Goal: Task Accomplishment & Management: Manage account settings

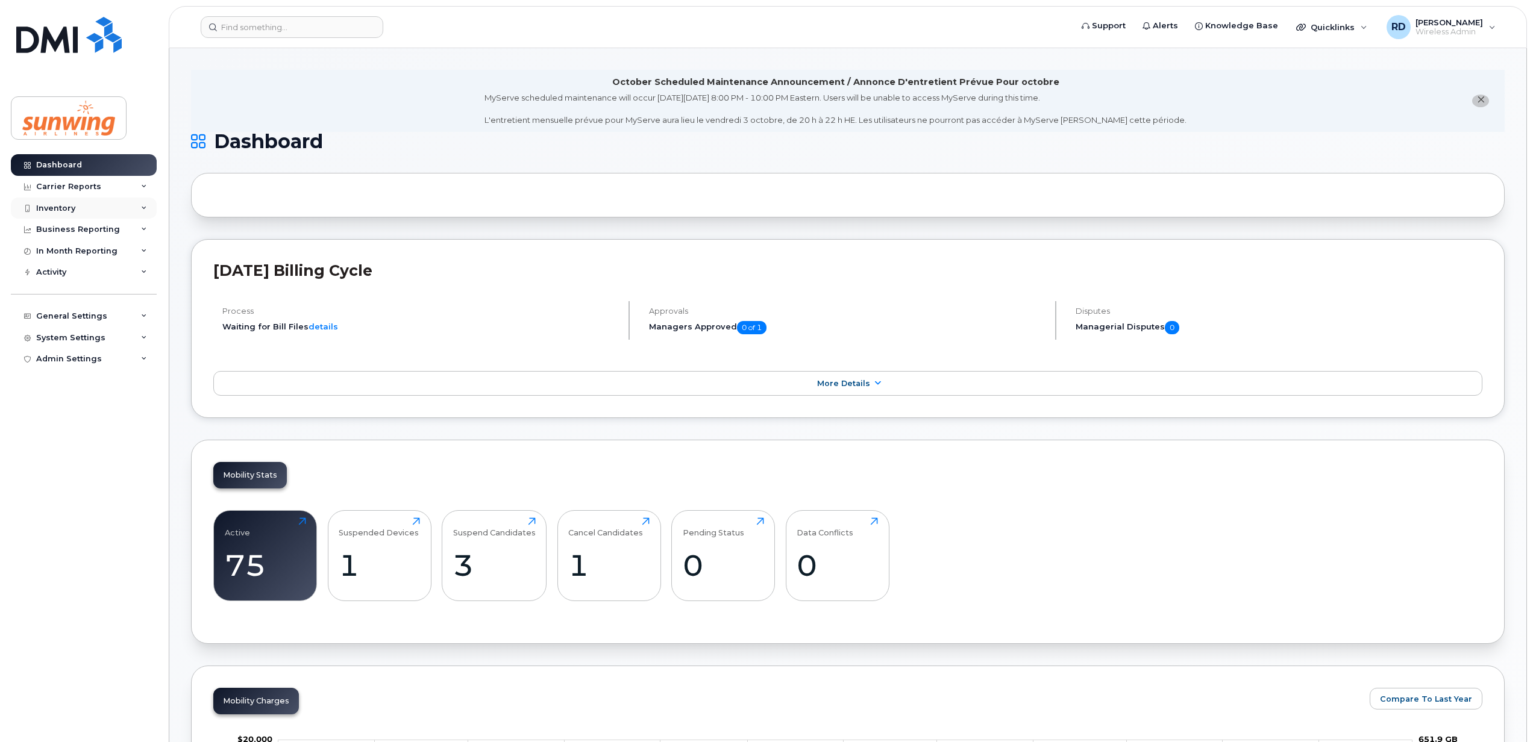
click at [73, 208] on div "Inventory" at bounding box center [55, 209] width 39 height 10
click at [82, 227] on div "Mobility Devices" at bounding box center [76, 230] width 68 height 11
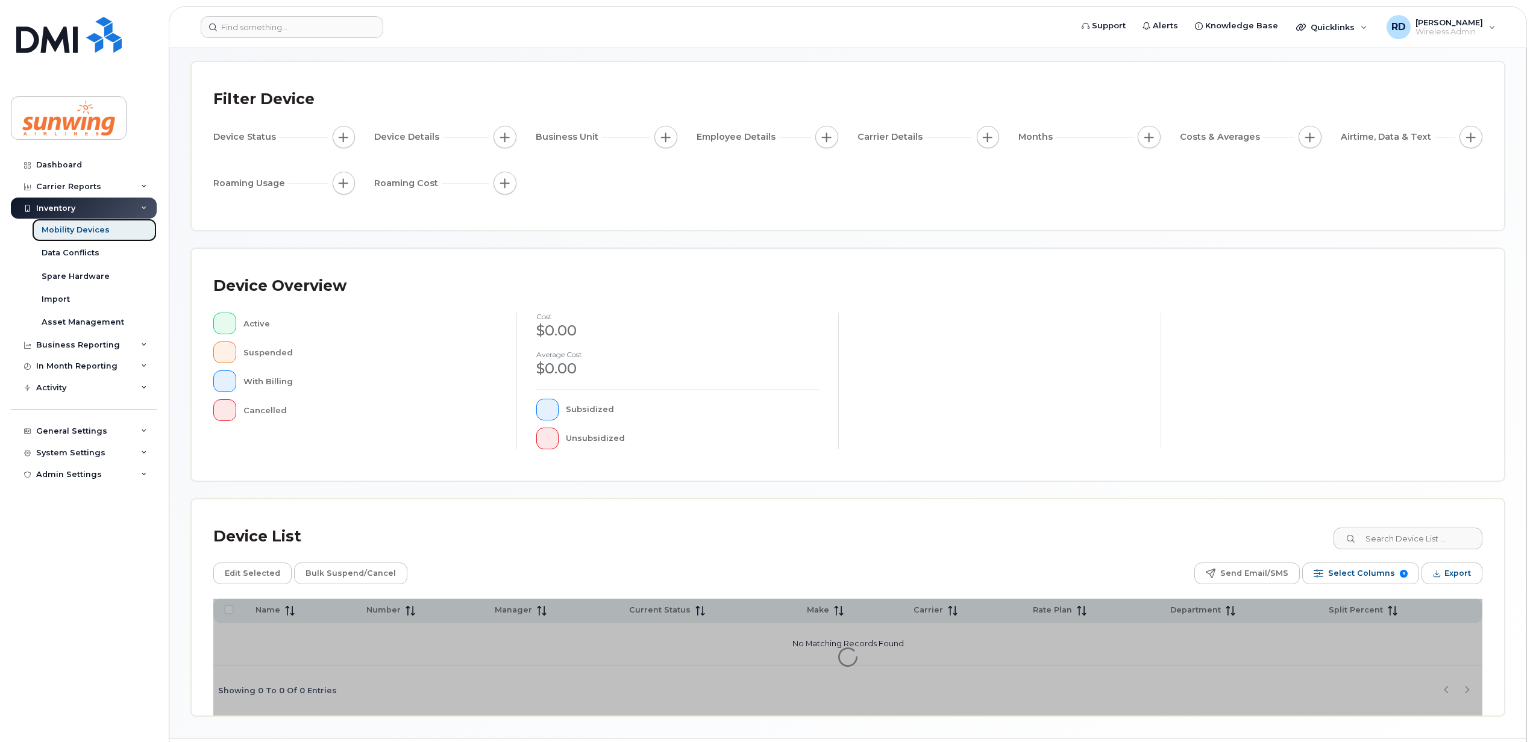
scroll to position [87, 0]
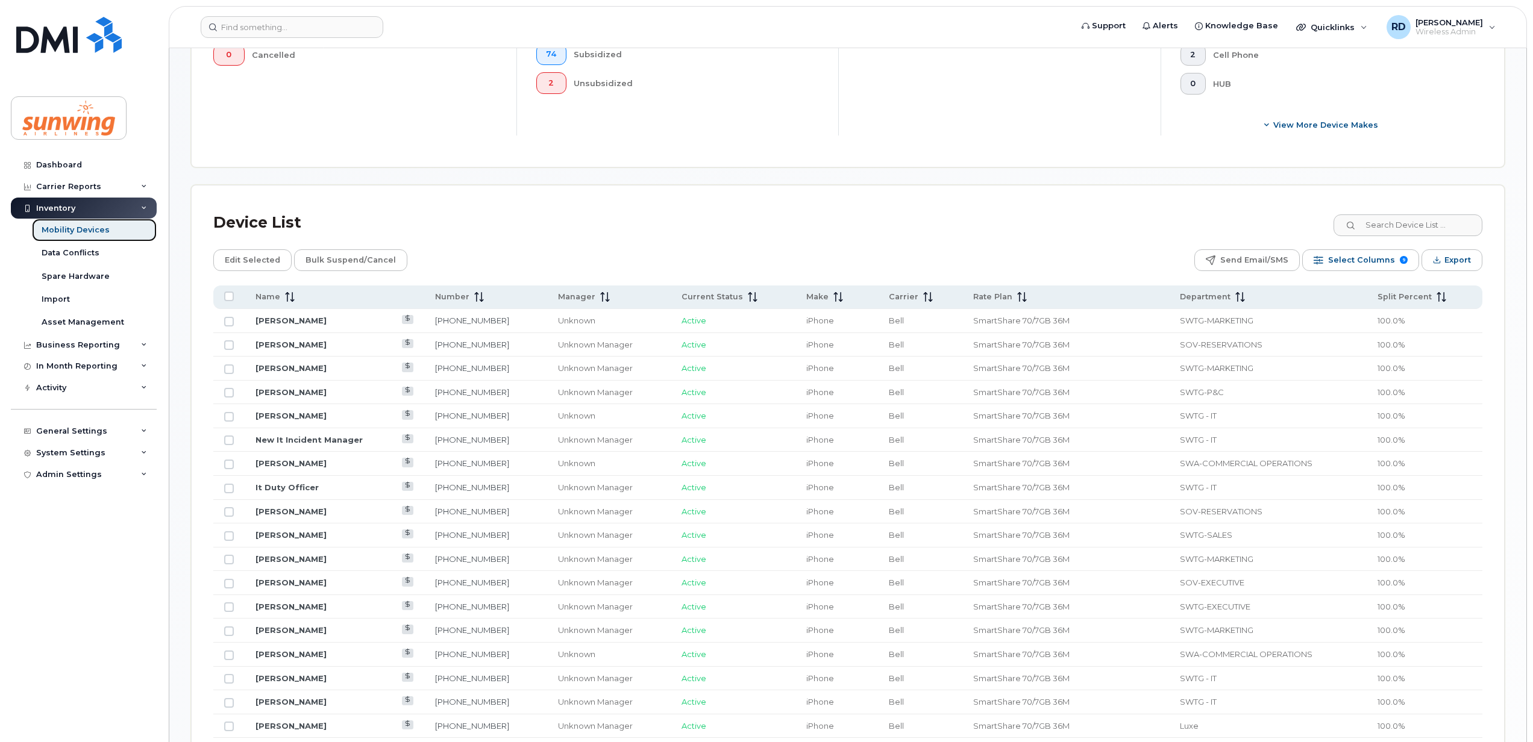
scroll to position [489, 0]
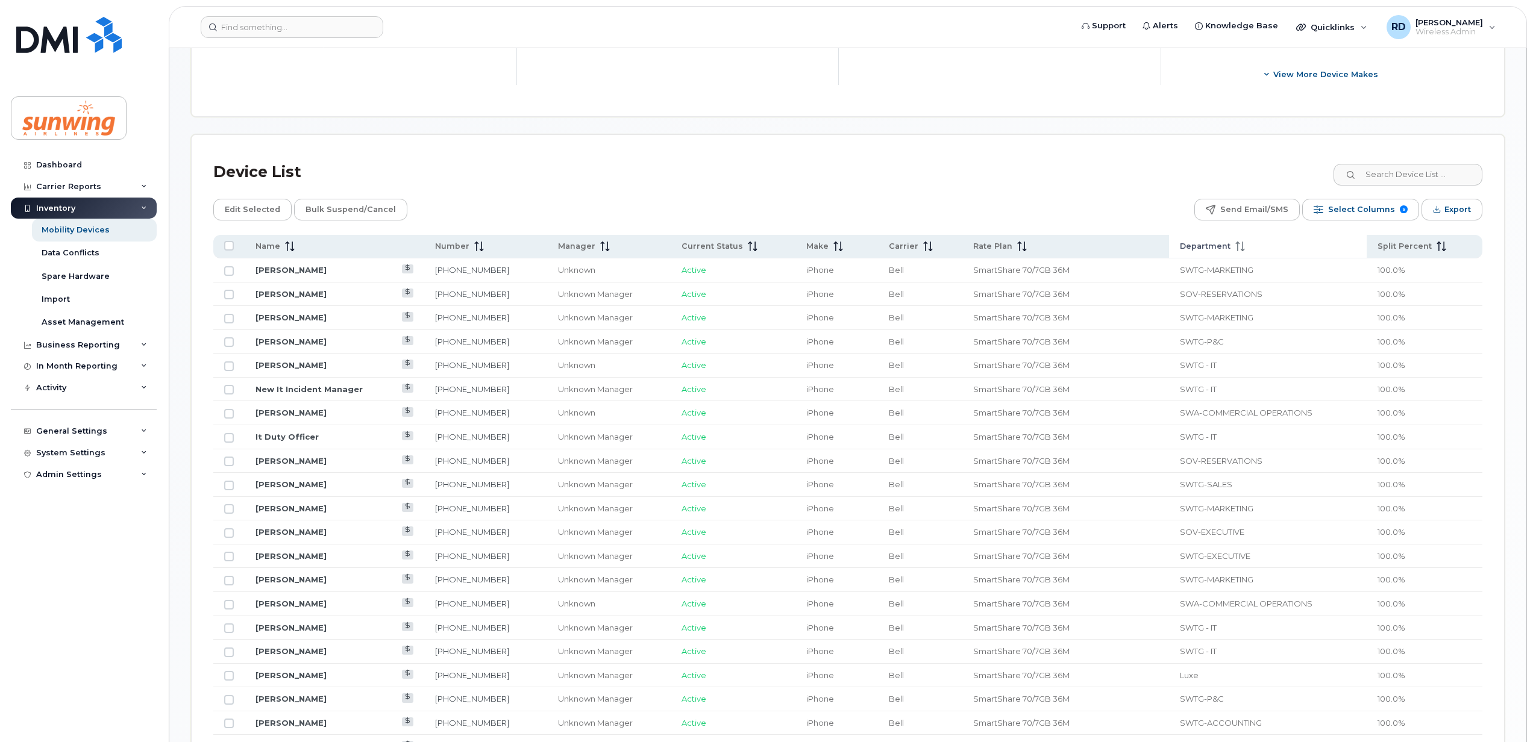
click at [1236, 246] on div "Department" at bounding box center [1268, 246] width 176 height 11
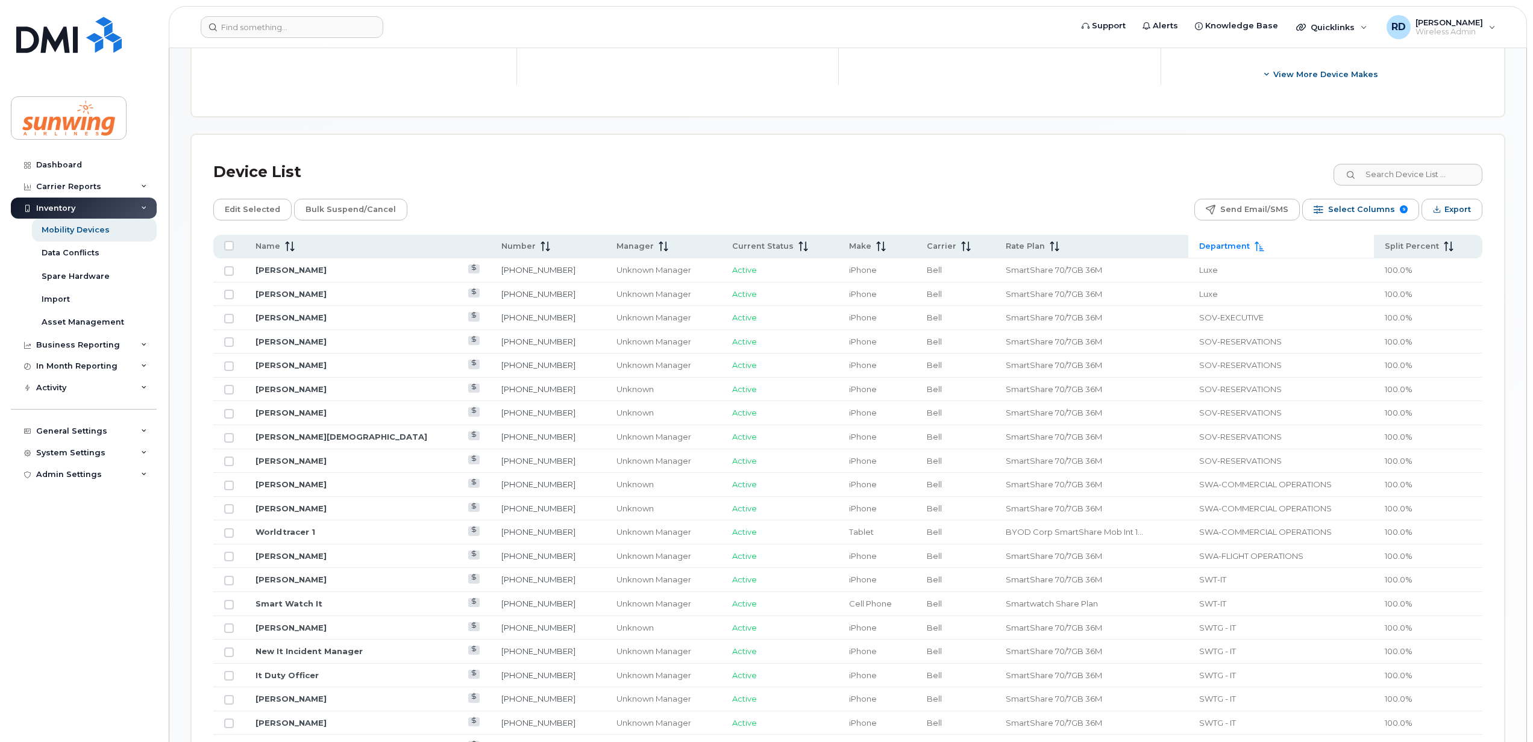
drag, startPoint x: 1530, startPoint y: 300, endPoint x: 1530, endPoint y: 333, distance: 33.1
click at [1530, 333] on body "Support Alerts Knowledge Base Quicklinks Suspend / Cancel Device Change SIM Car…" at bounding box center [766, 536] width 1533 height 2050
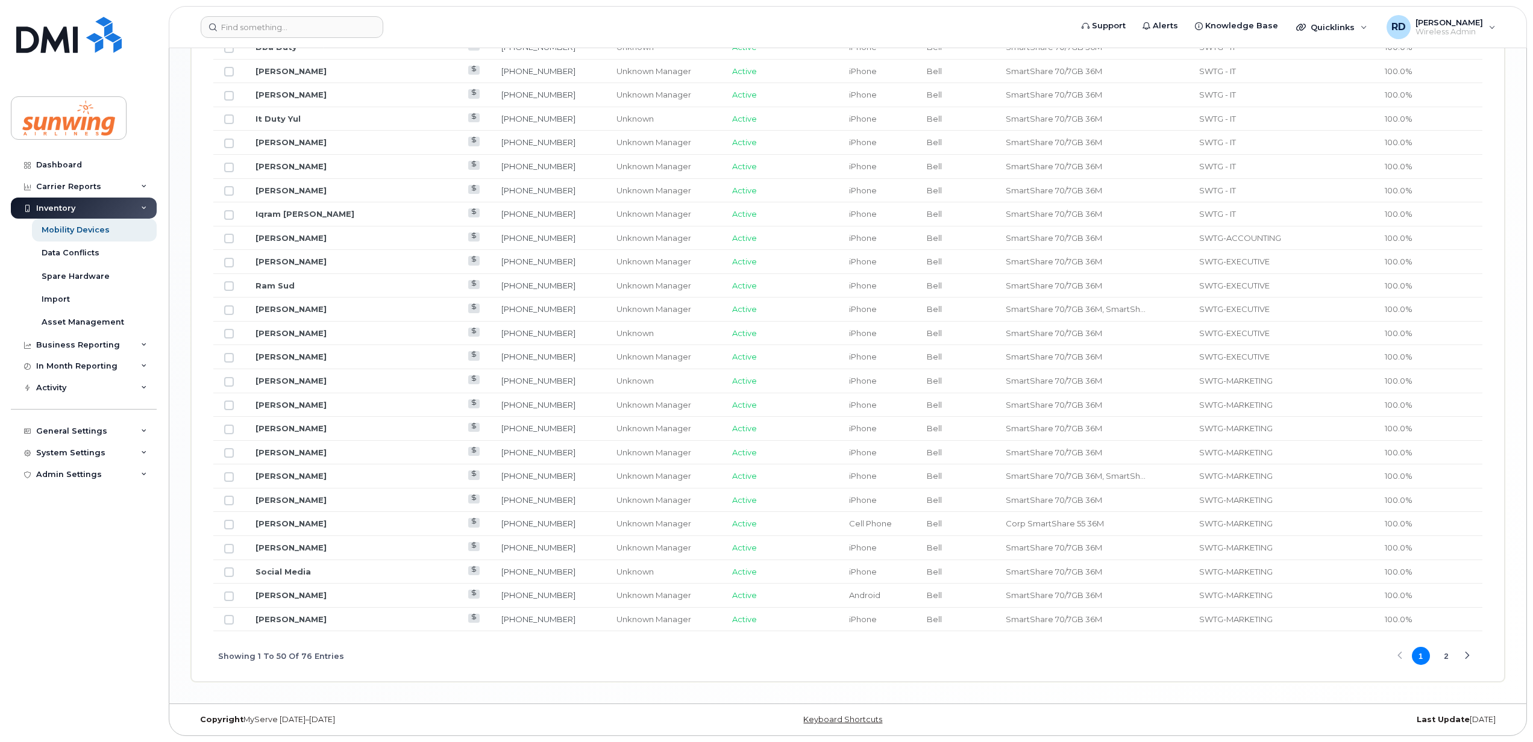
scroll to position [1319, 0]
click at [1448, 656] on button "2" at bounding box center [1446, 656] width 18 height 18
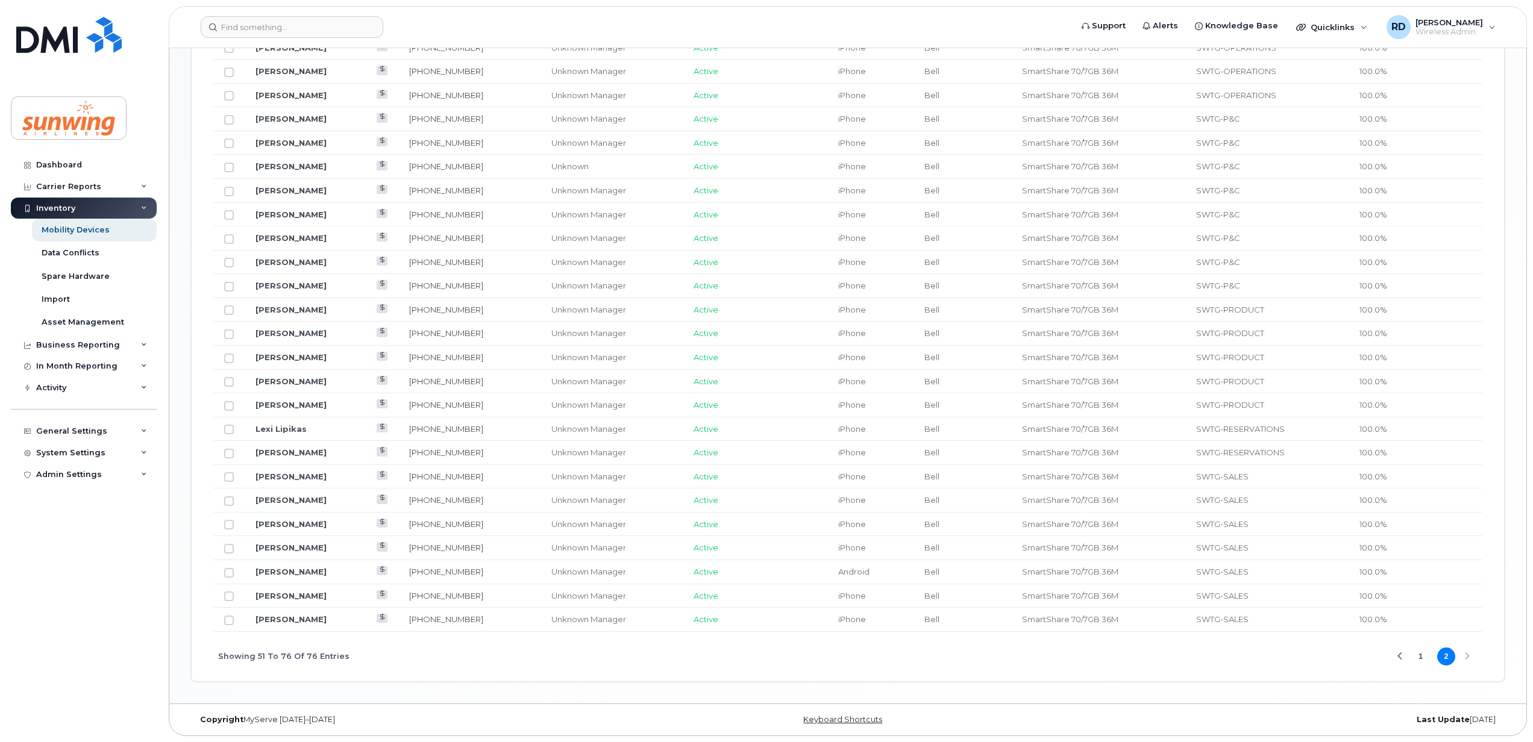
scroll to position [743, 0]
click at [1422, 657] on button "1" at bounding box center [1421, 657] width 18 height 18
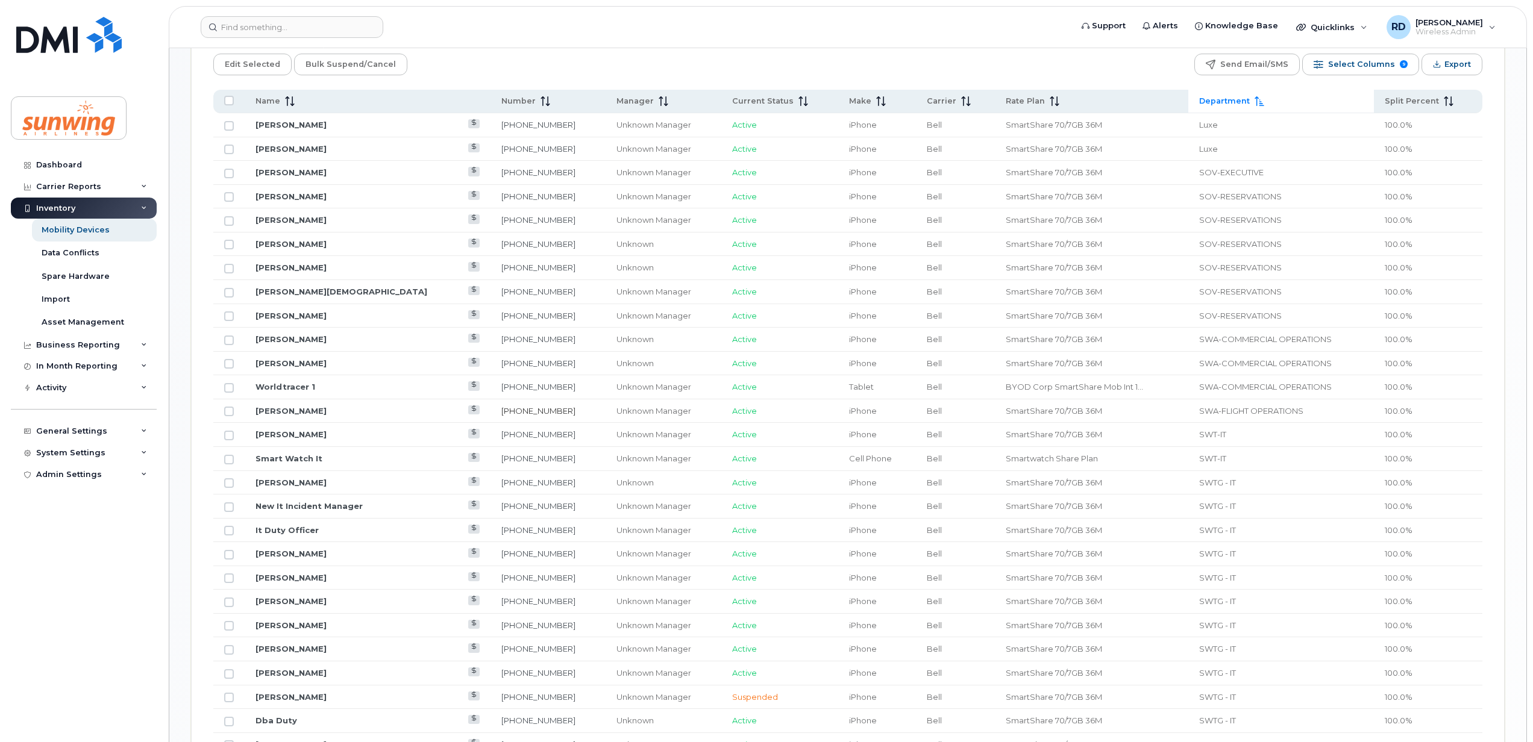
scroll to position [663, 0]
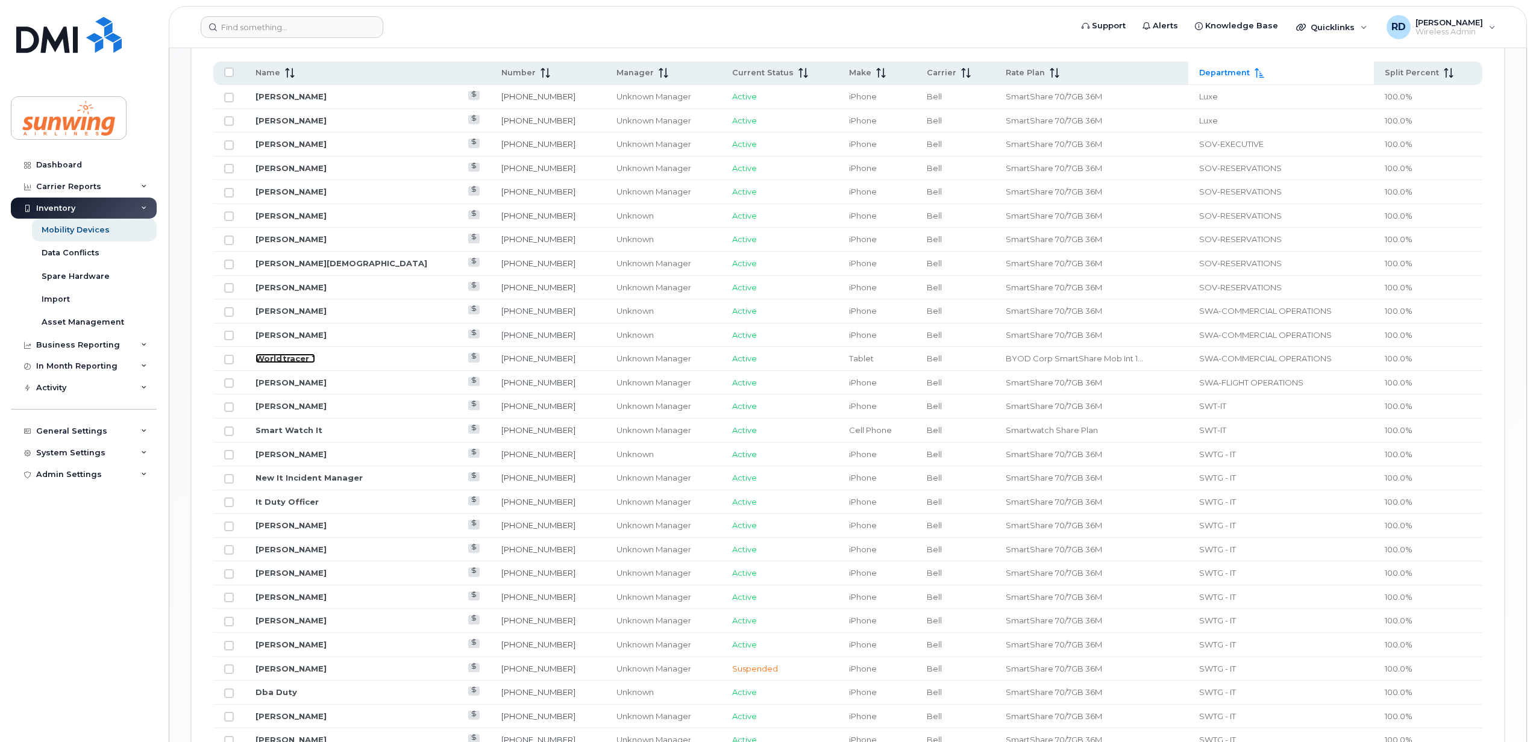
click at [295, 363] on link "Worldtracer 1" at bounding box center [285, 359] width 60 height 10
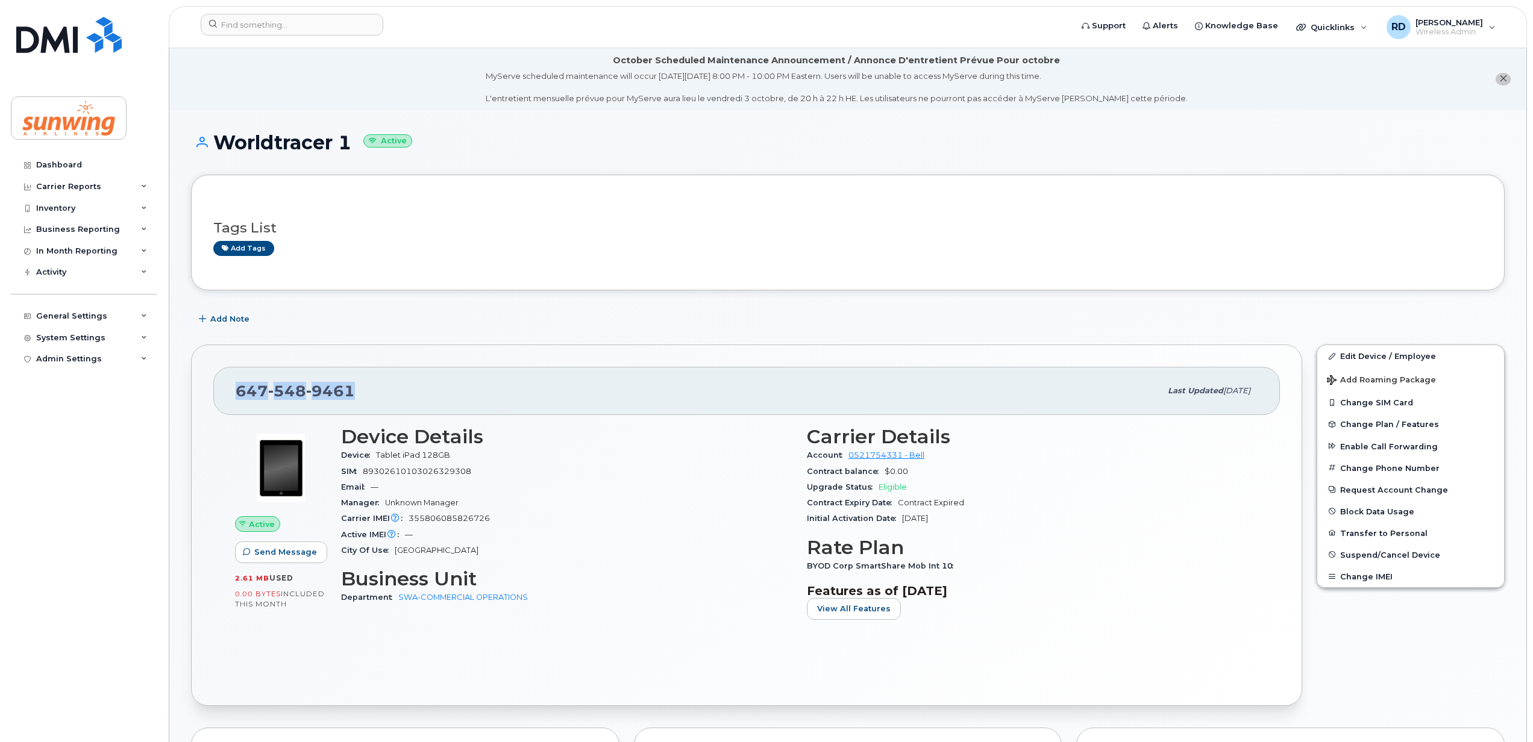
drag, startPoint x: 368, startPoint y: 383, endPoint x: 234, endPoint y: 379, distance: 133.8
click at [234, 379] on div "647 548 9461 Last updated Aug 15, 2025" at bounding box center [746, 391] width 1066 height 48
drag, startPoint x: 234, startPoint y: 379, endPoint x: 249, endPoint y: 389, distance: 18.7
copy span "647 548 9461"
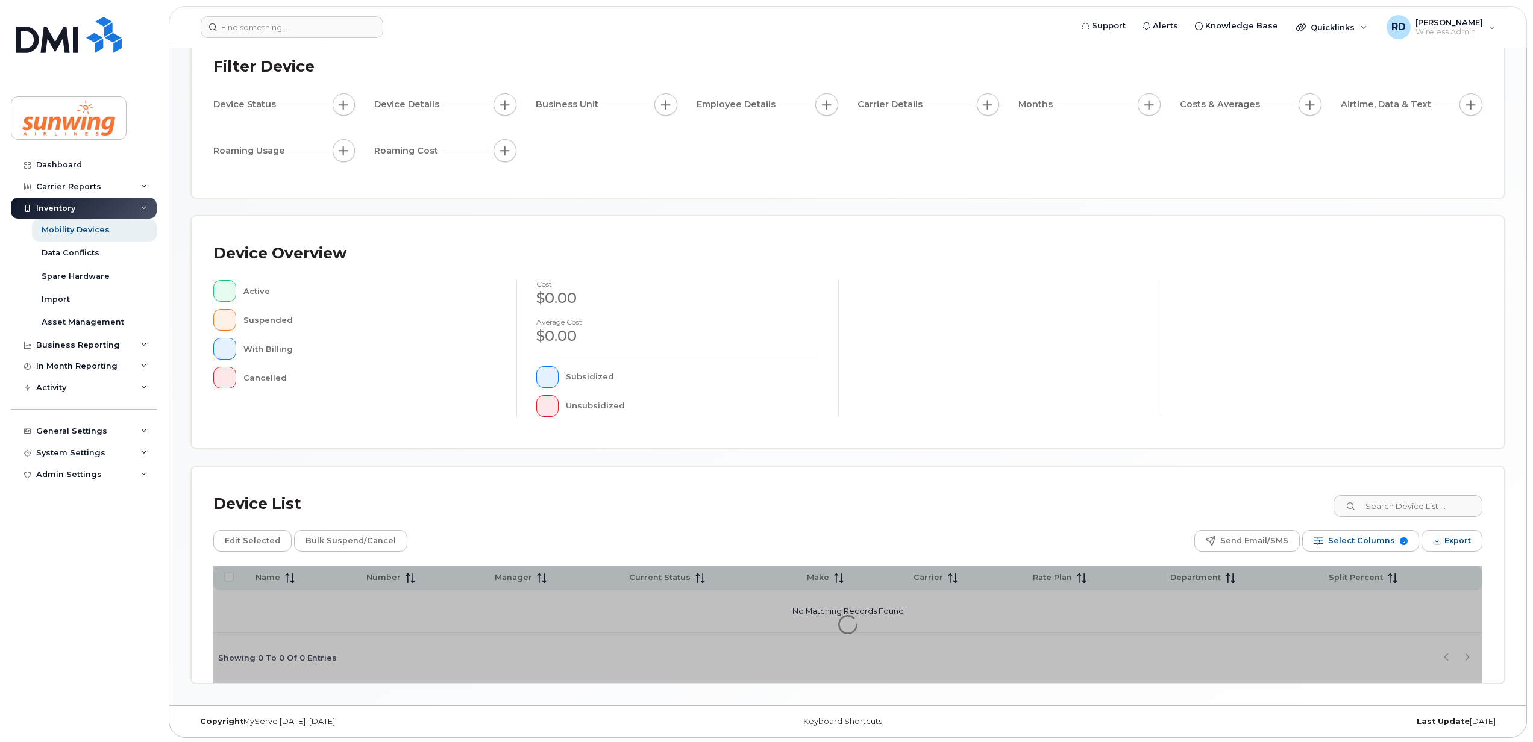
scroll to position [87, 0]
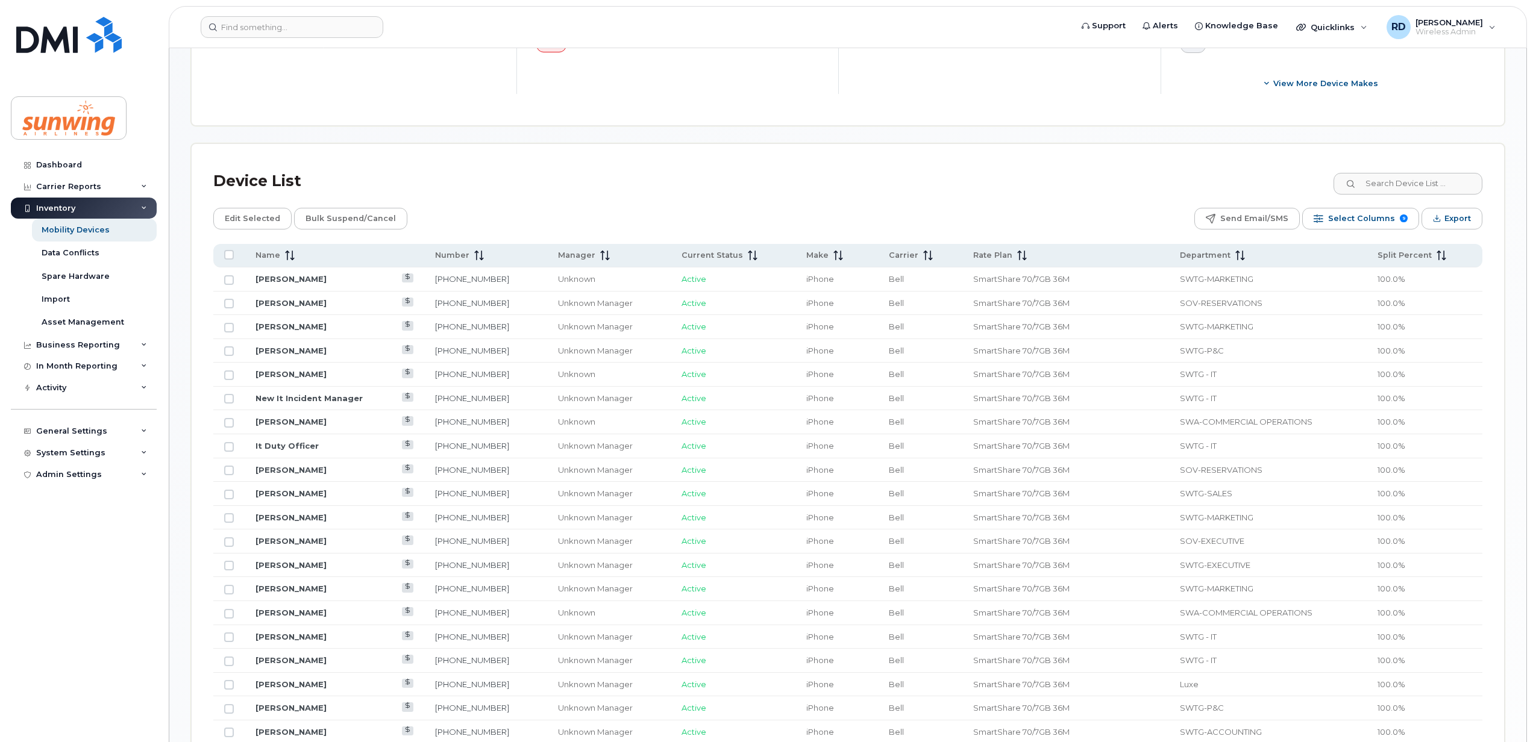
scroll to position [569, 0]
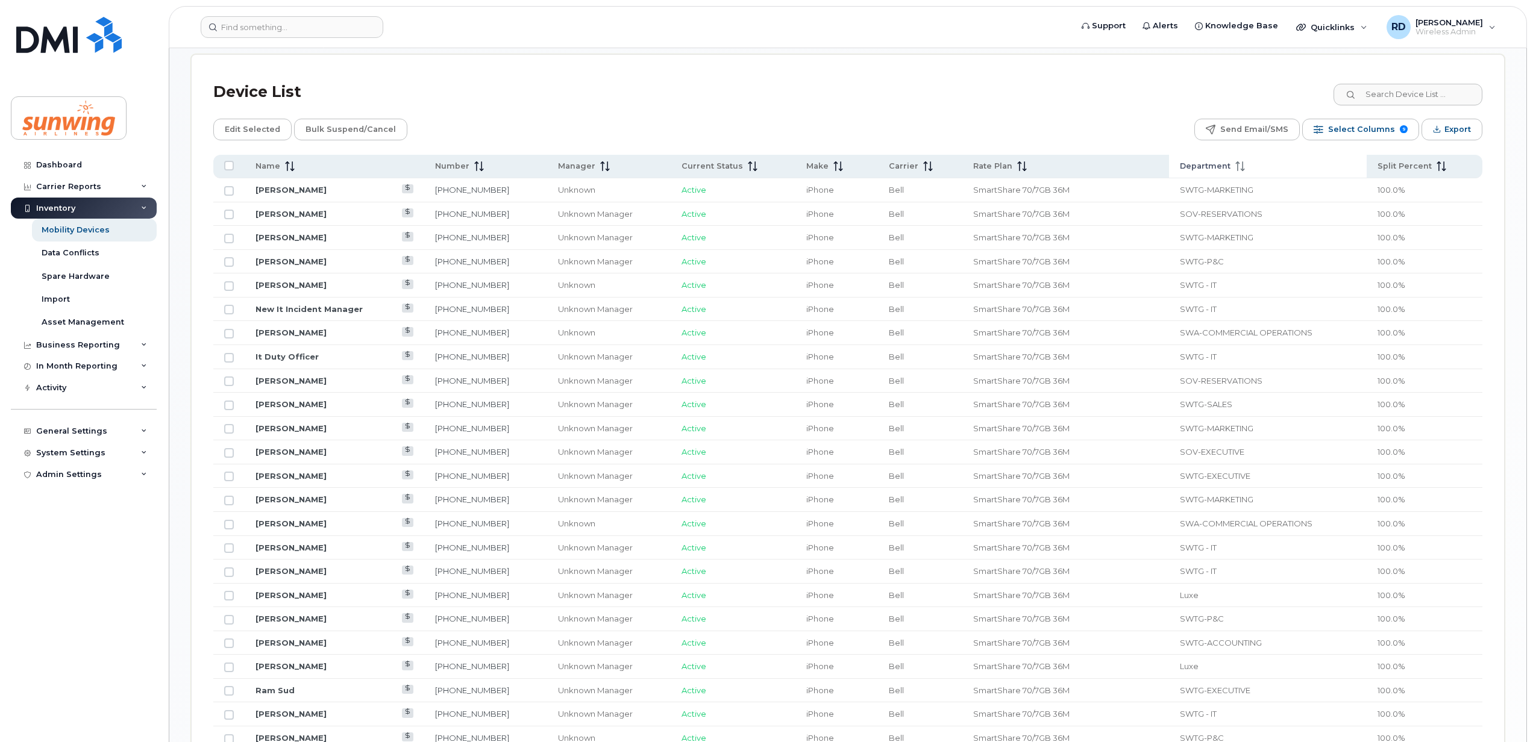
click at [1235, 167] on icon at bounding box center [1240, 166] width 10 height 10
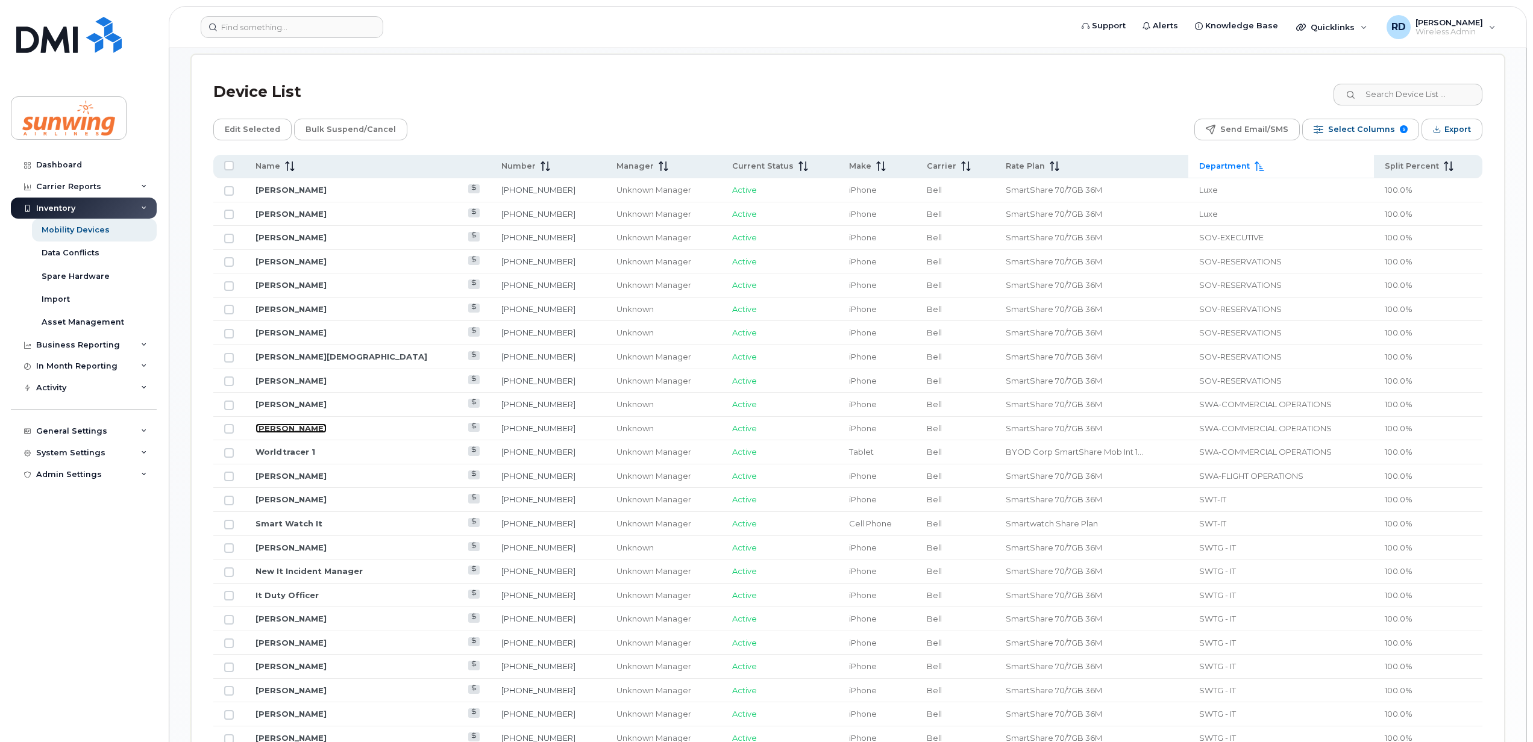
click at [282, 432] on link "[PERSON_NAME]" at bounding box center [290, 429] width 71 height 10
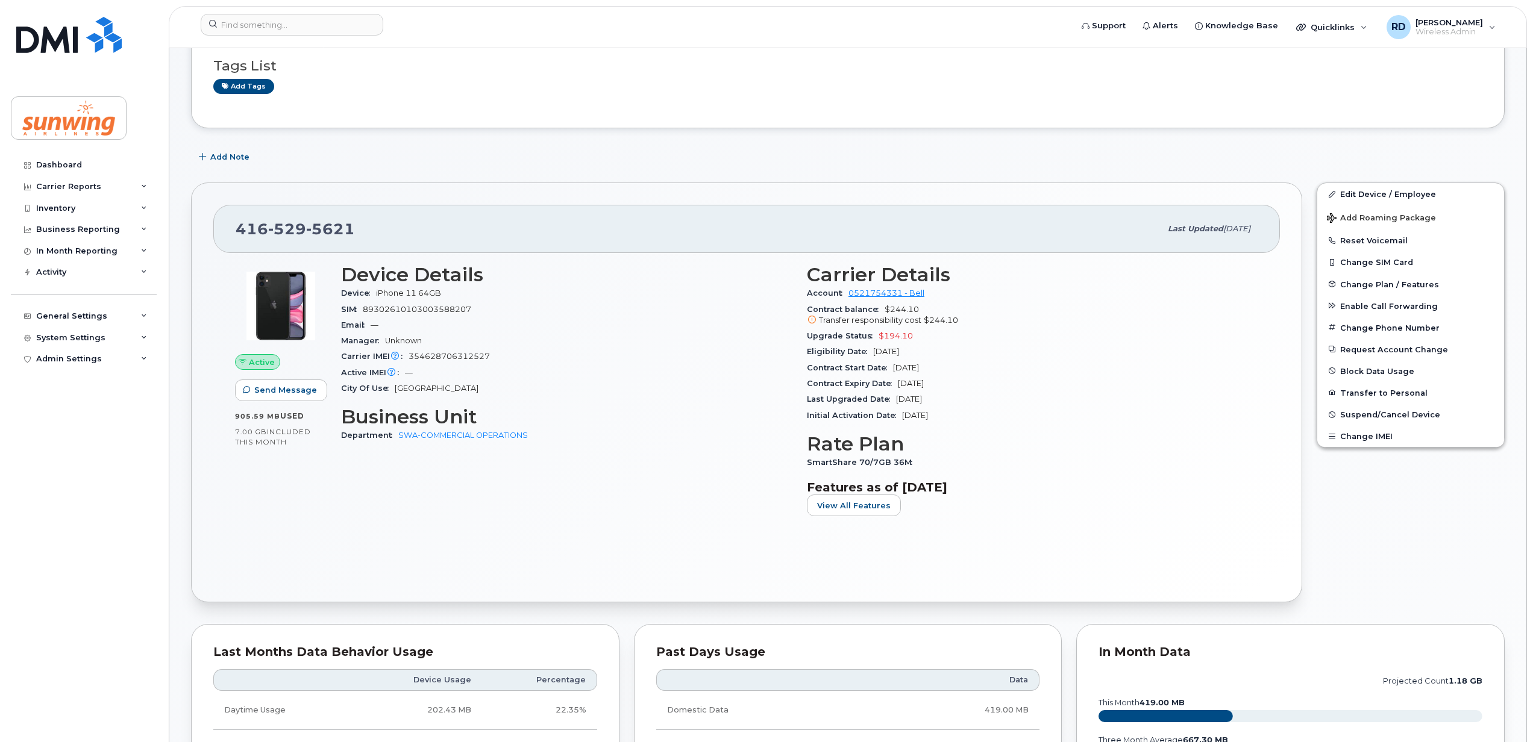
scroll to position [160, 0]
click at [478, 440] on link "SWA-COMMERCIAL OPERATIONS" at bounding box center [463, 437] width 130 height 9
click at [1379, 193] on link "Edit Device / Employee" at bounding box center [1410, 196] width 187 height 22
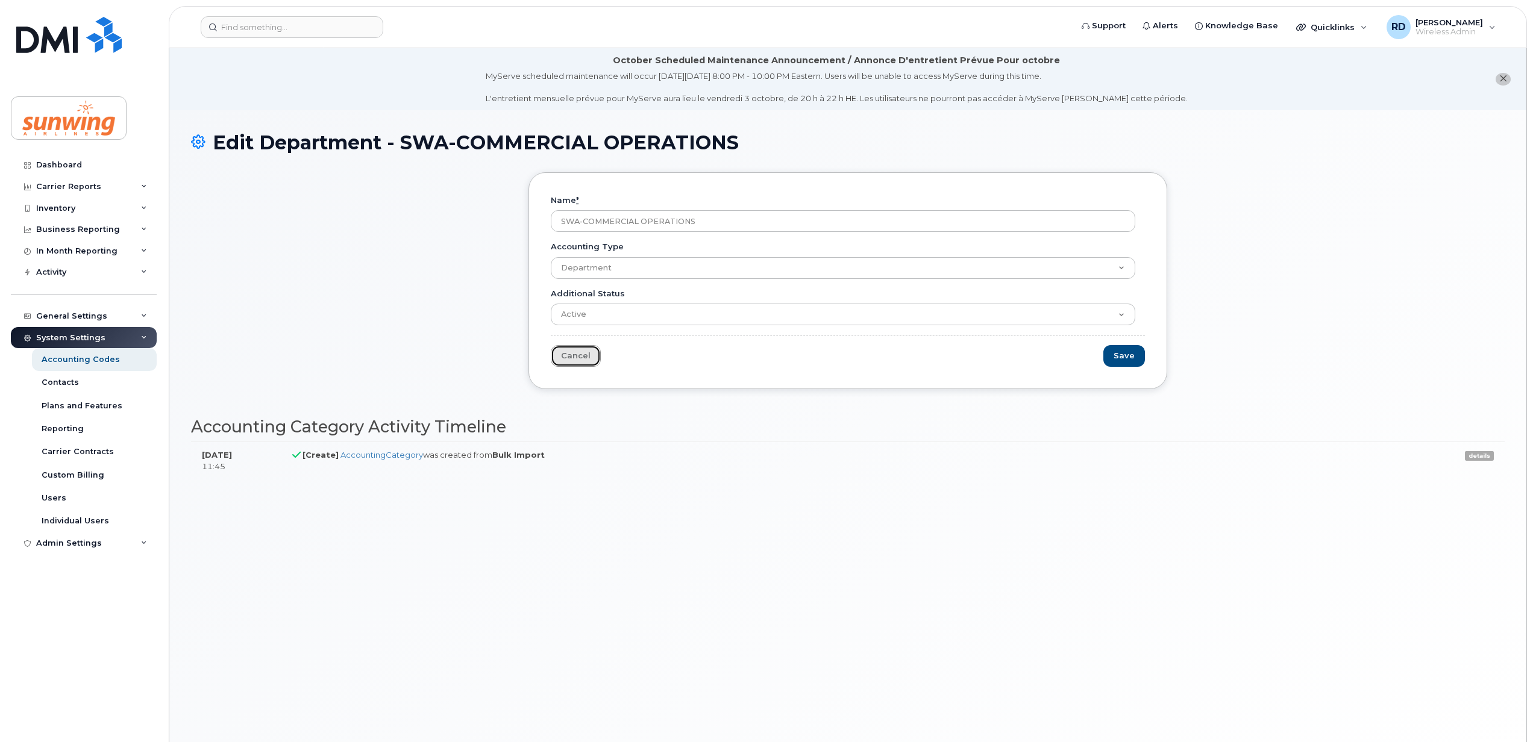
click at [564, 352] on link "Cancel" at bounding box center [576, 356] width 50 height 22
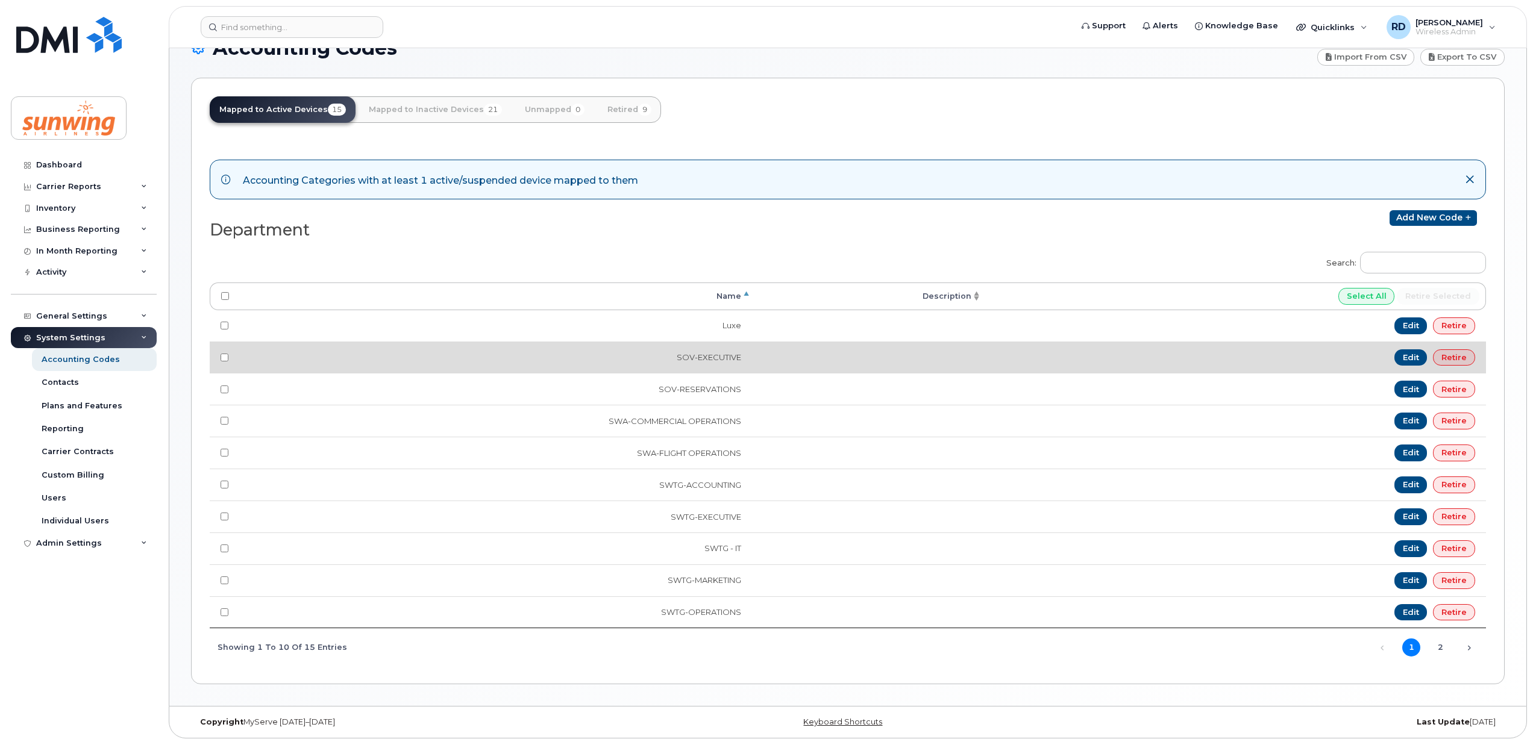
scroll to position [105, 0]
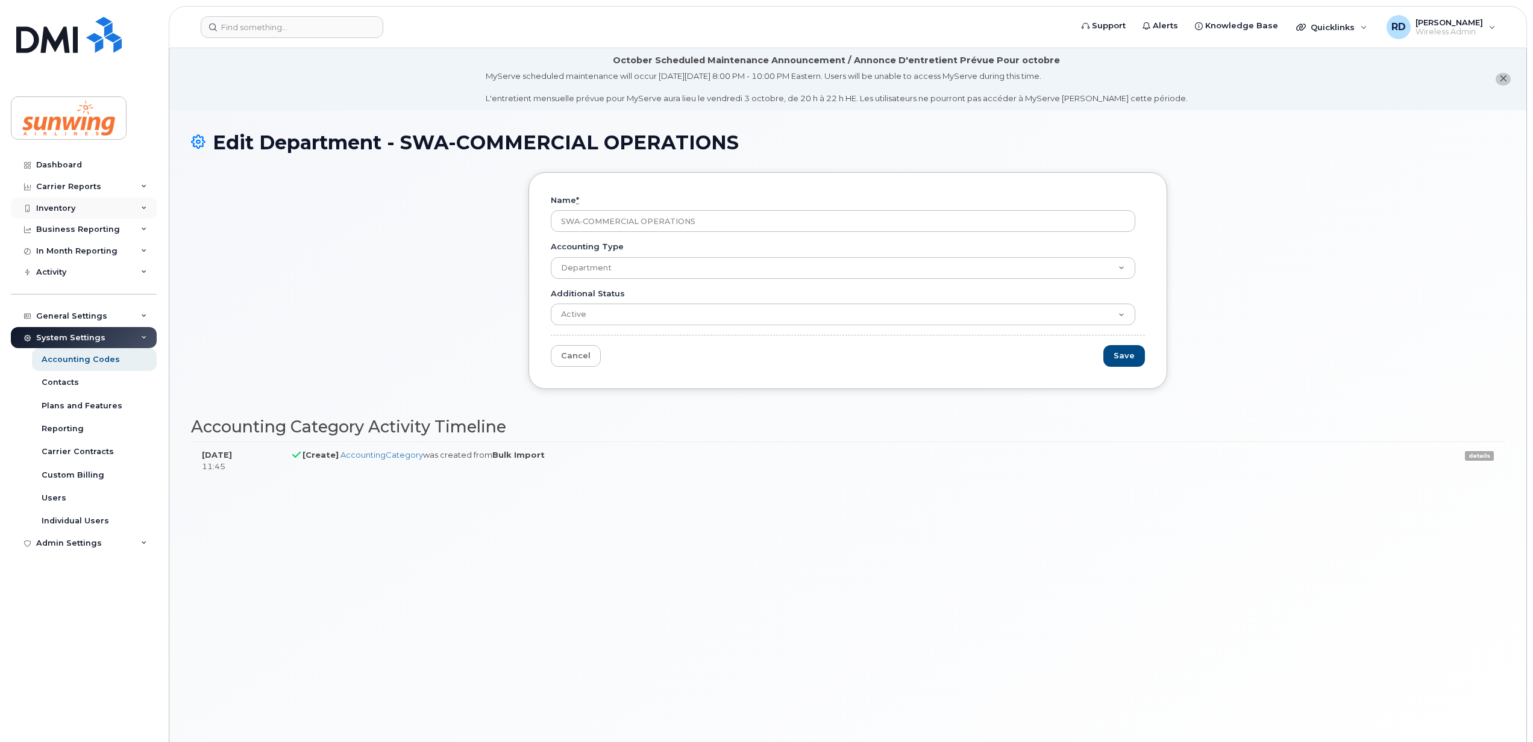
click at [65, 208] on div "Inventory" at bounding box center [55, 209] width 39 height 10
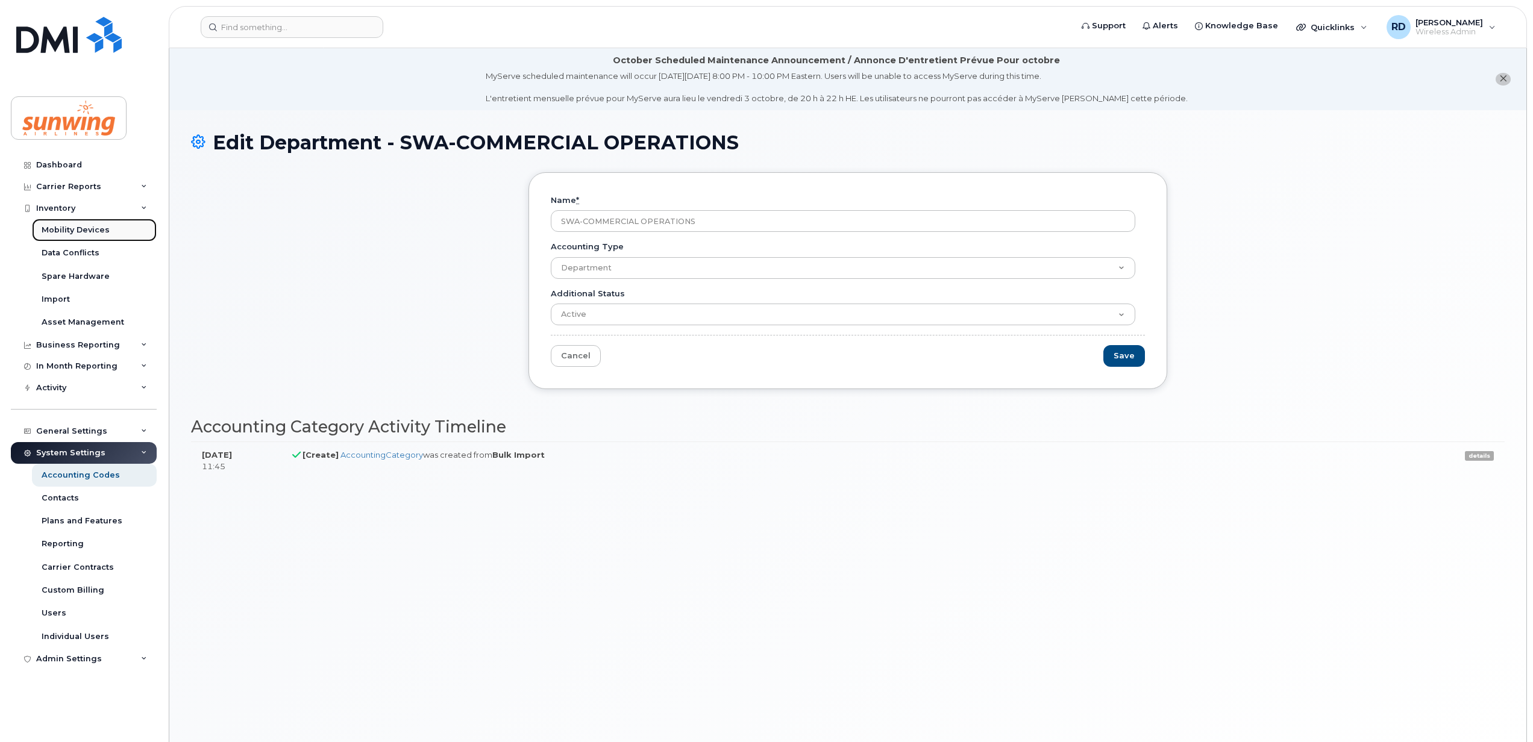
click at [74, 229] on div "Mobility Devices" at bounding box center [76, 230] width 68 height 11
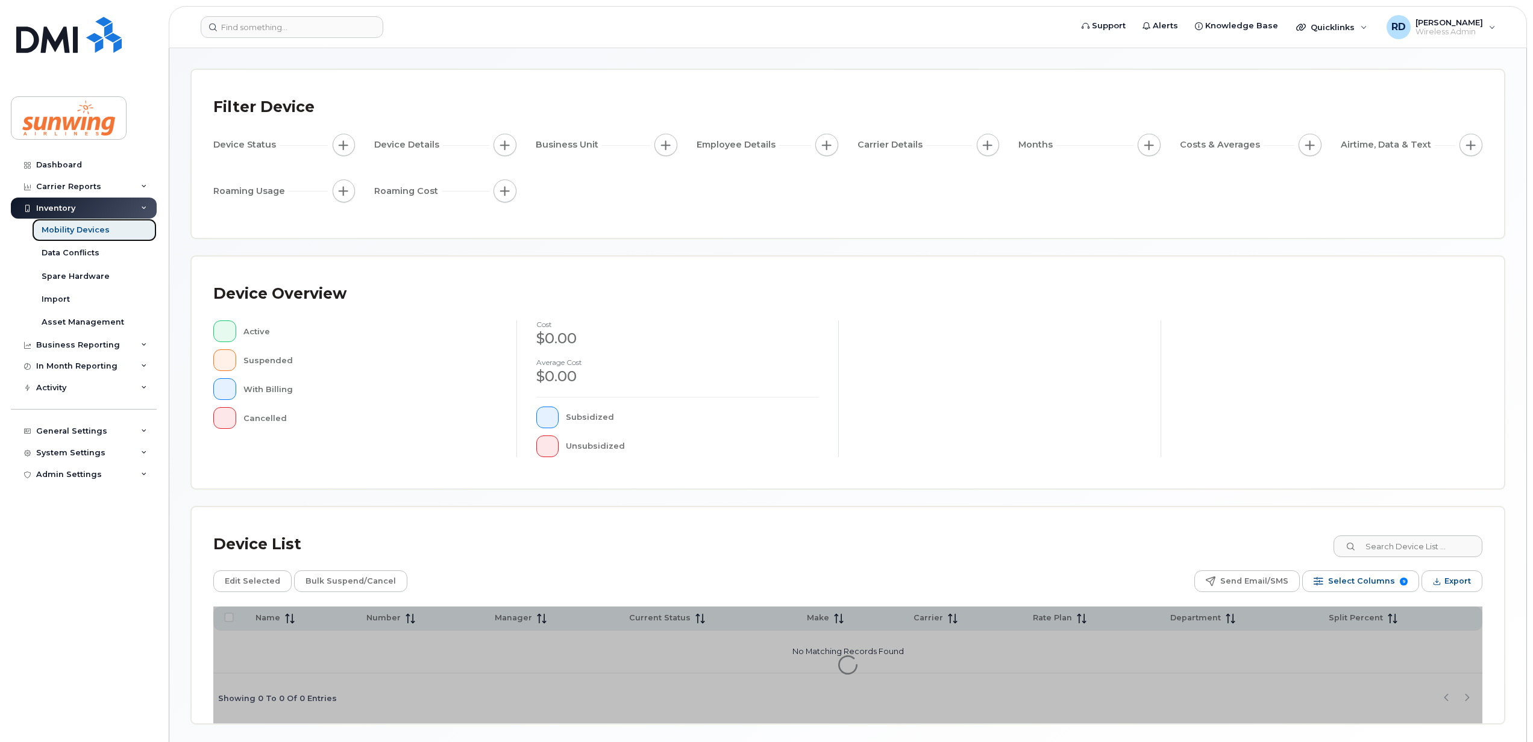
scroll to position [87, 0]
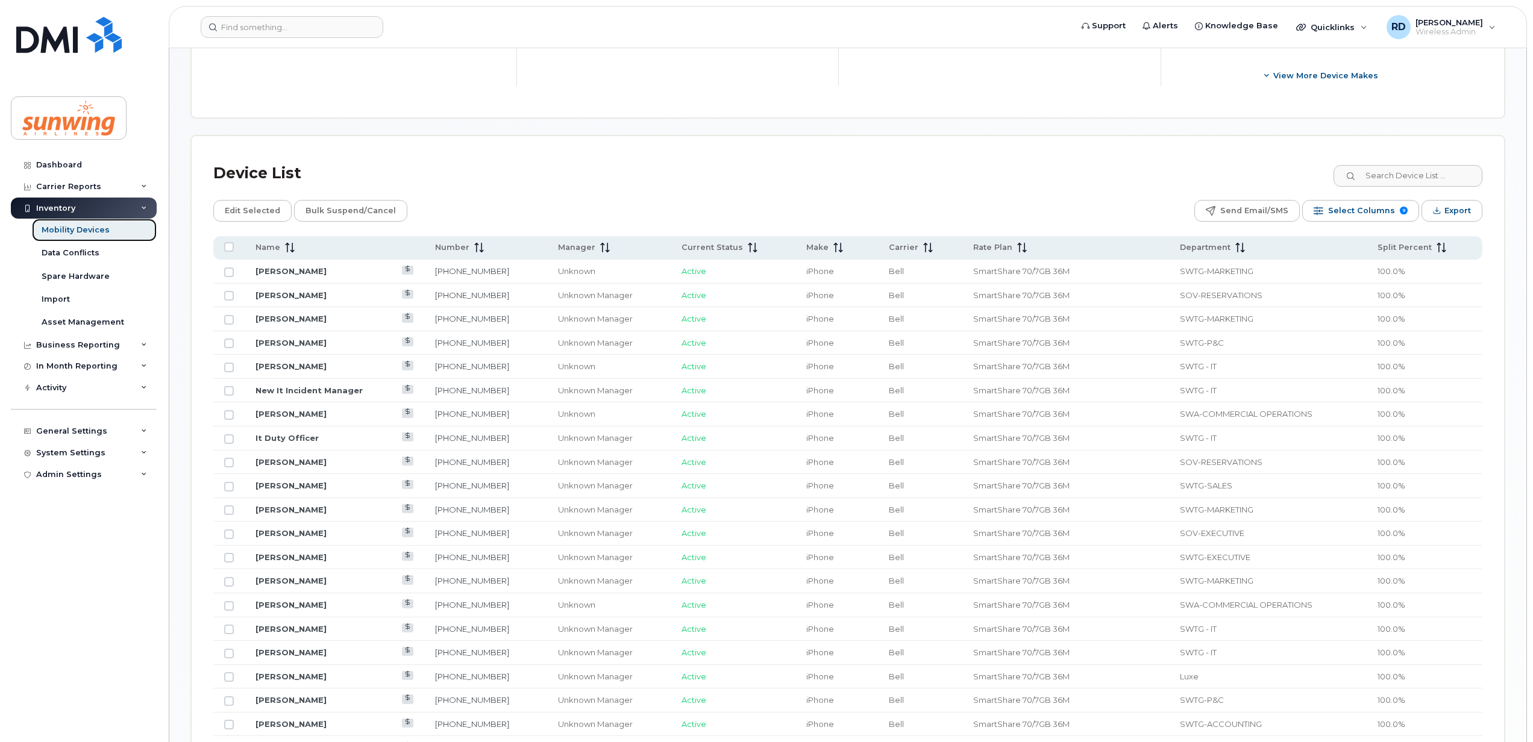
scroll to position [489, 0]
click at [1235, 251] on icon at bounding box center [1240, 247] width 10 height 10
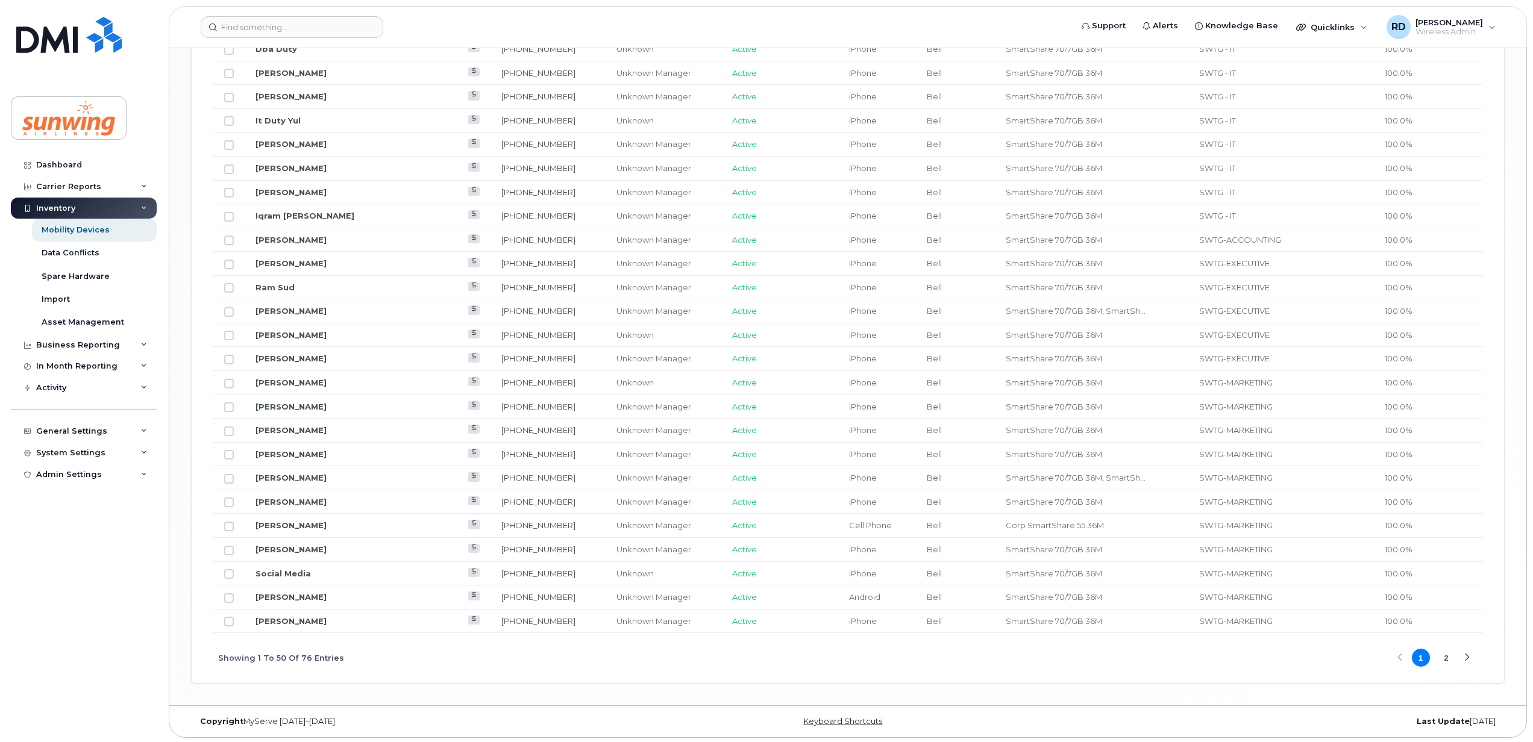
scroll to position [1319, 0]
click at [1448, 656] on button "2" at bounding box center [1446, 656] width 18 height 18
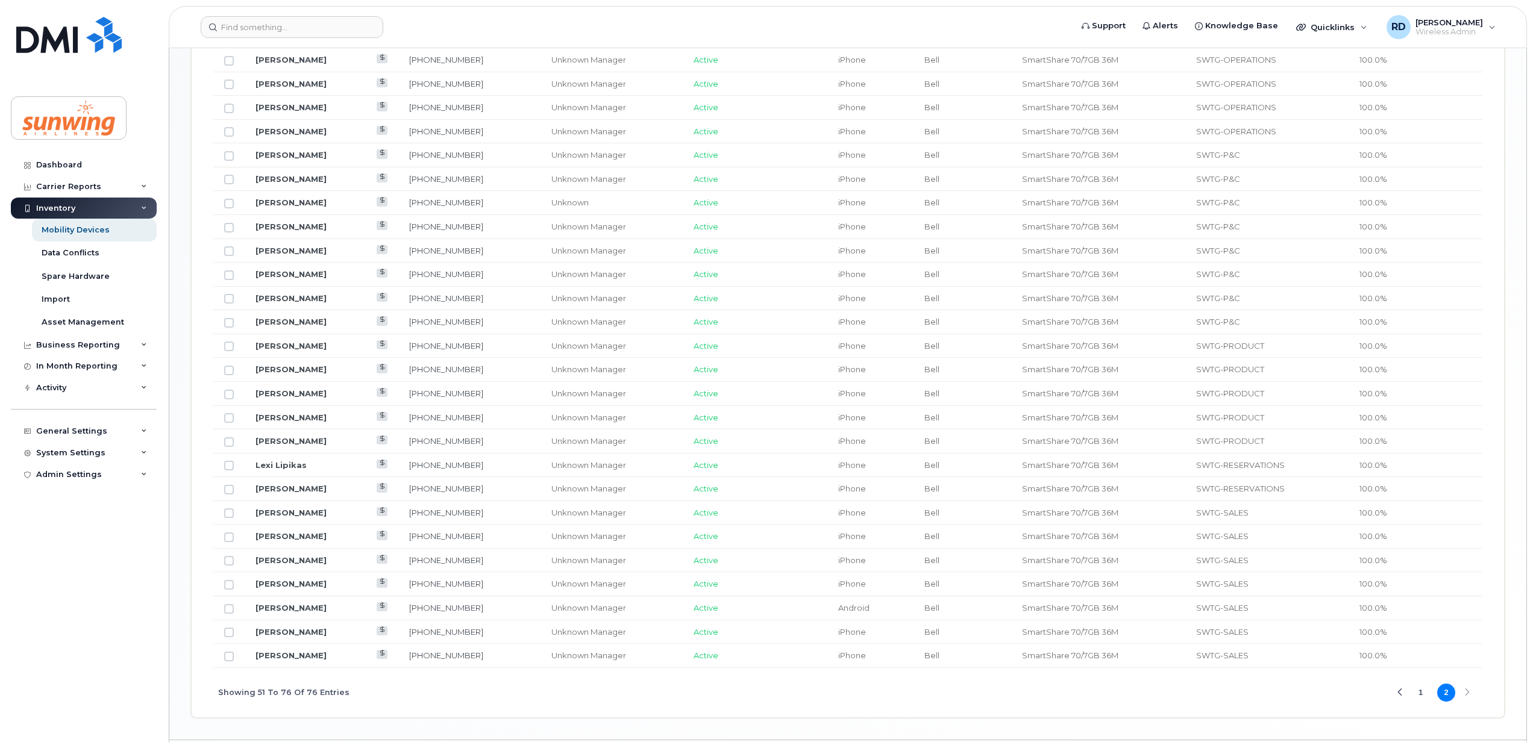
scroll to position [663, 0]
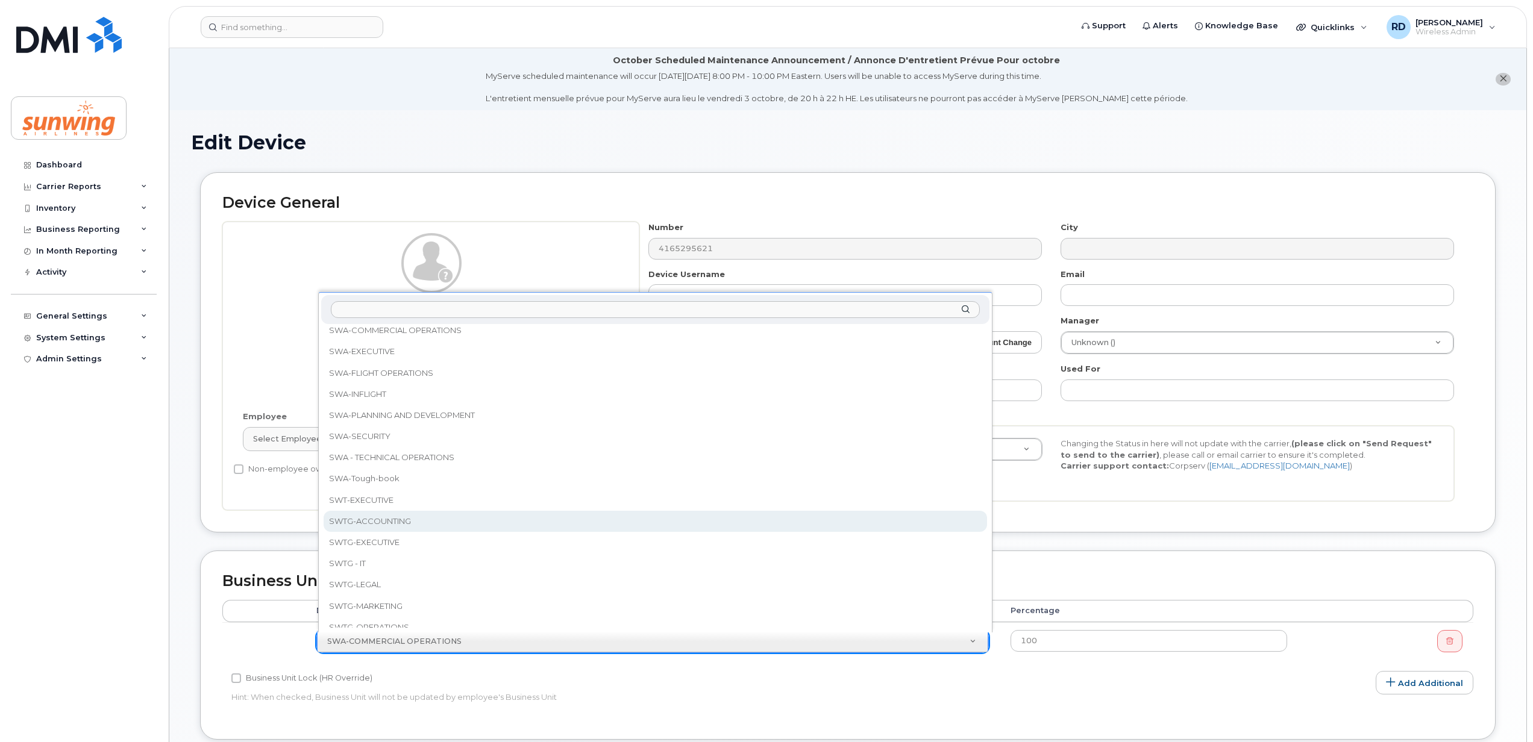
scroll to position [241, 0]
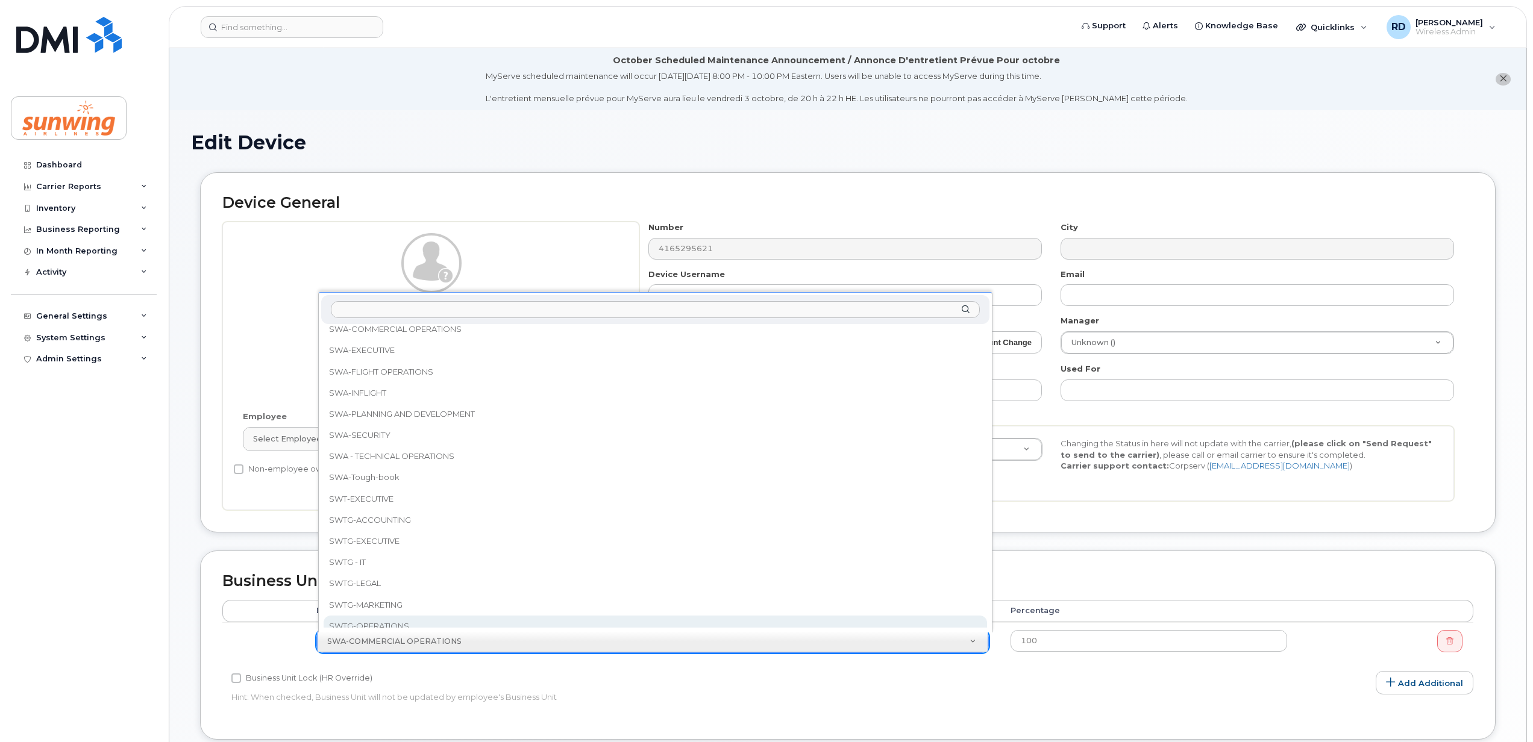
select select "43316"
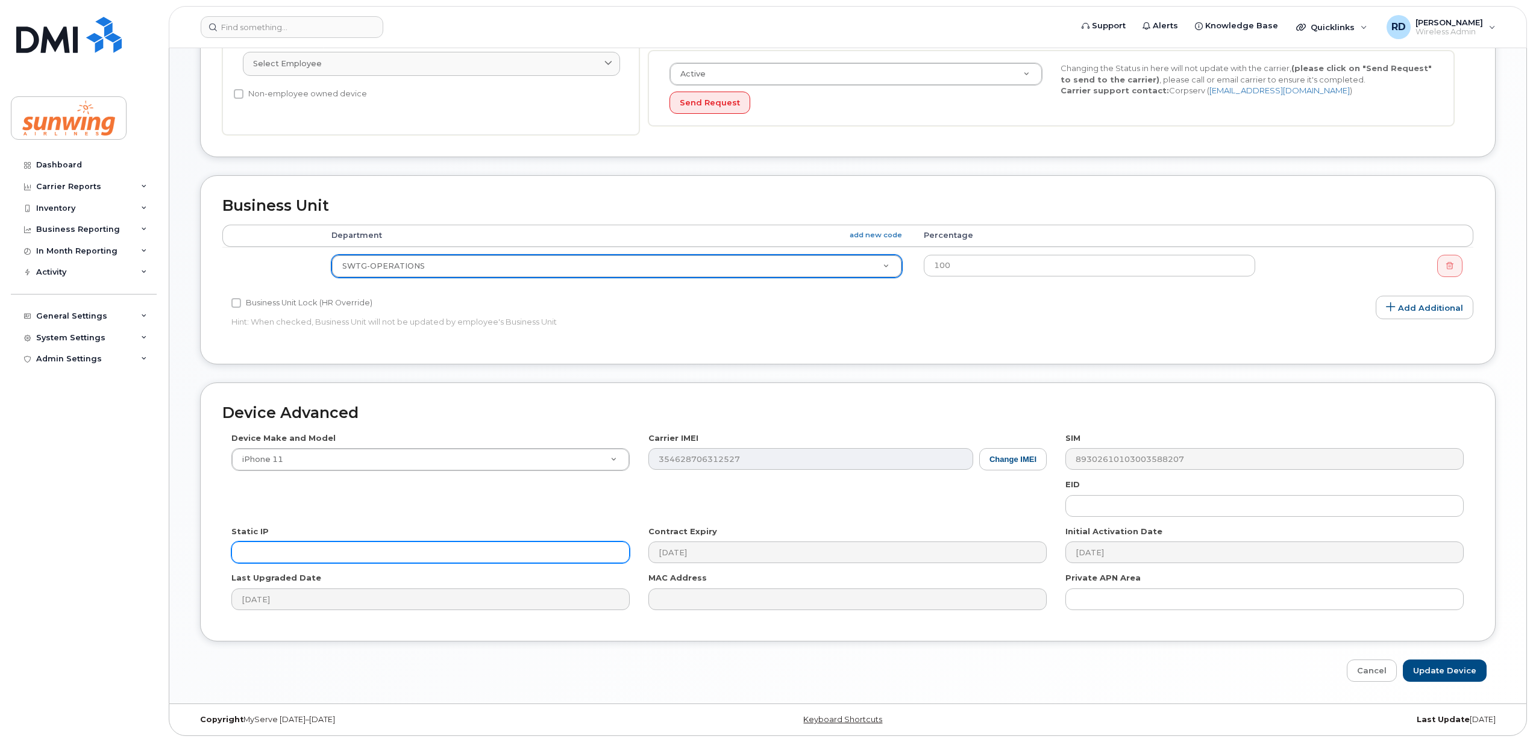
scroll to position [380, 0]
click at [1445, 671] on input "Update Device" at bounding box center [1445, 671] width 84 height 22
type input "Saving..."
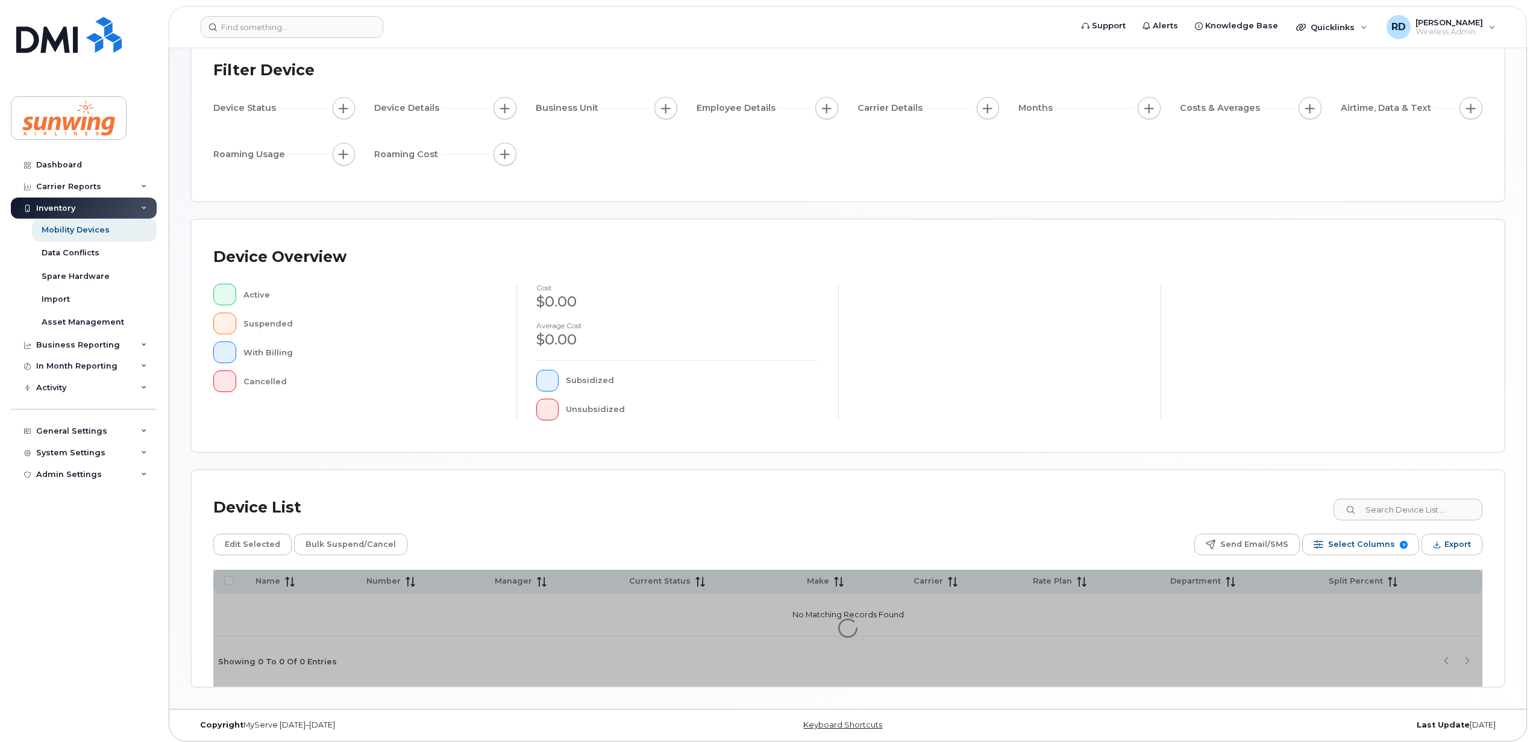
scroll to position [87, 0]
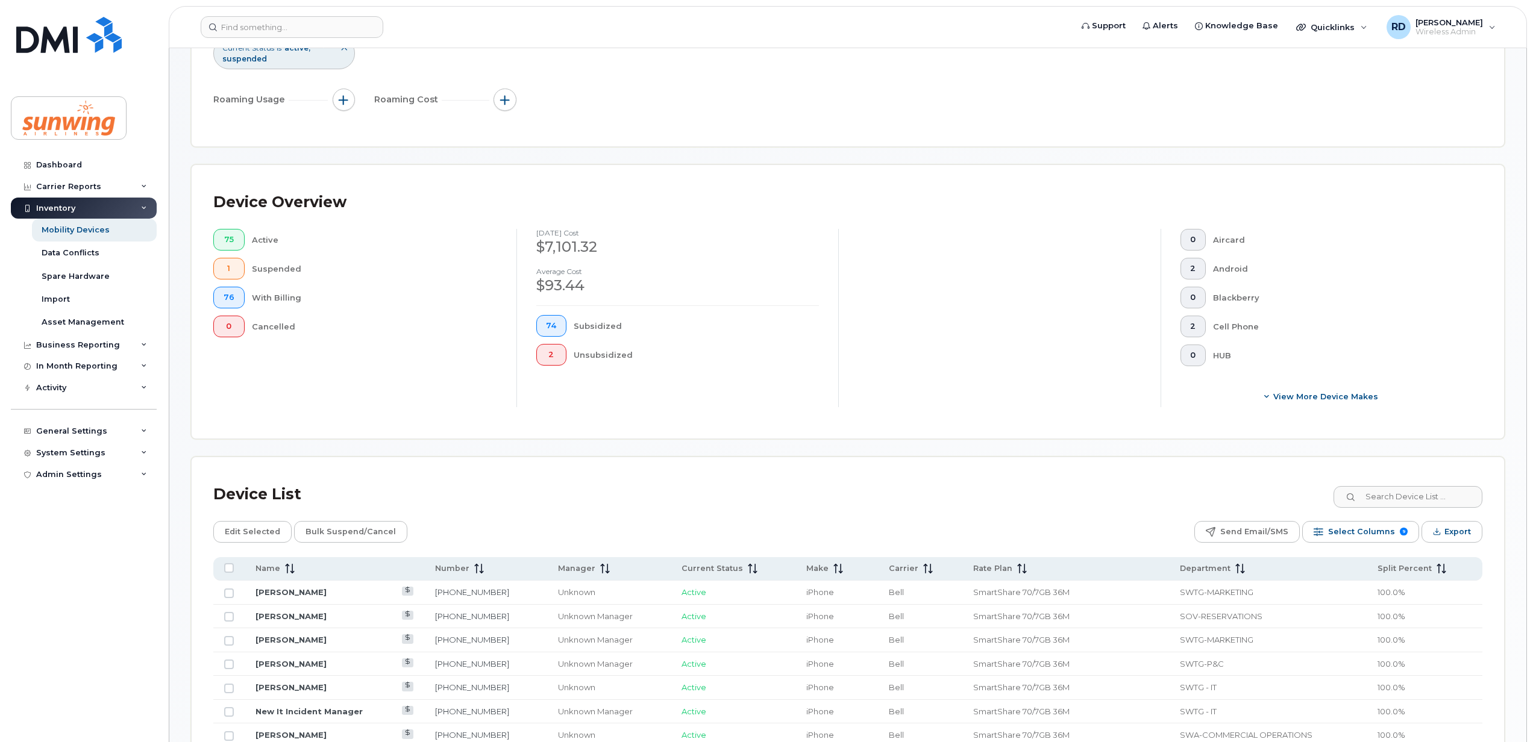
scroll to position [408, 0]
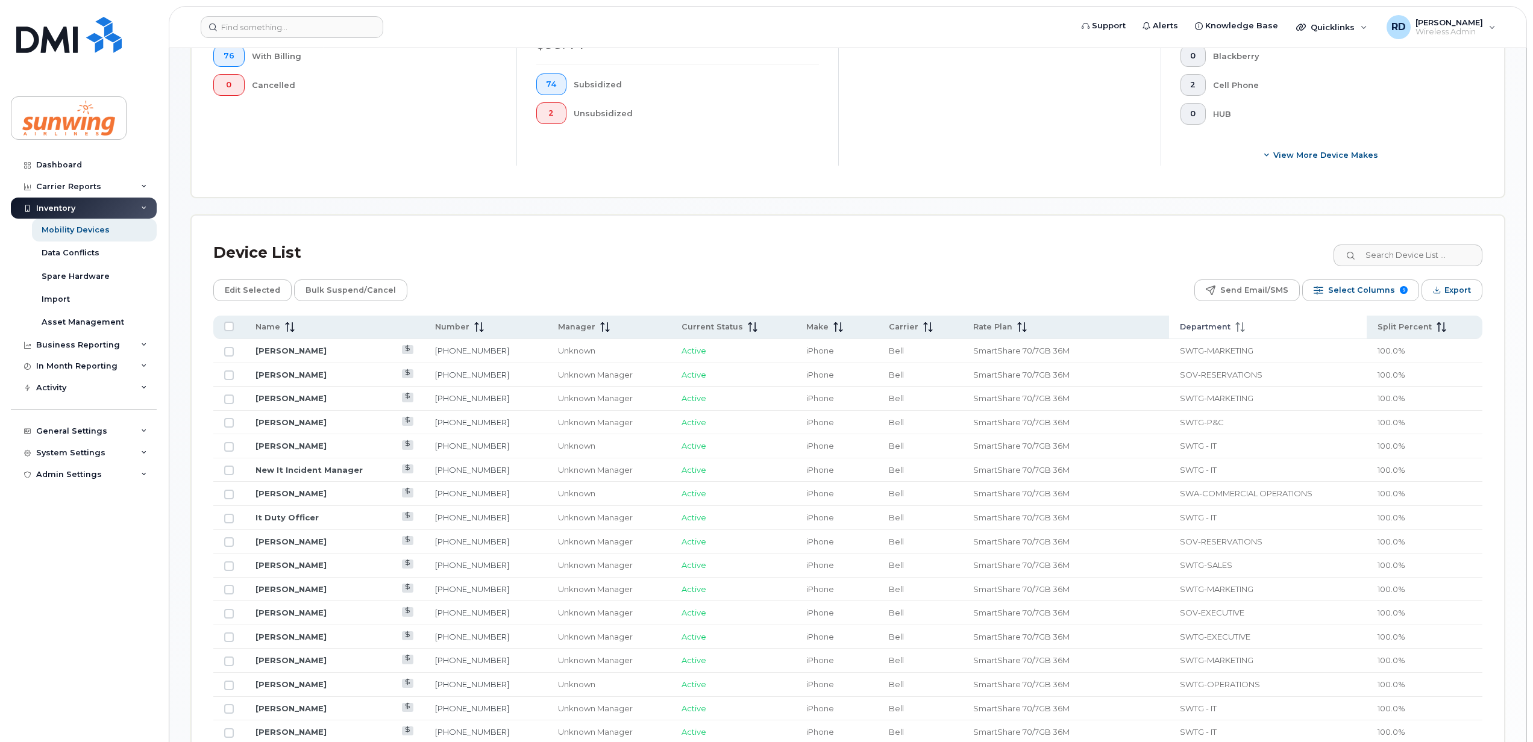
click at [1199, 328] on span "Department" at bounding box center [1205, 327] width 51 height 11
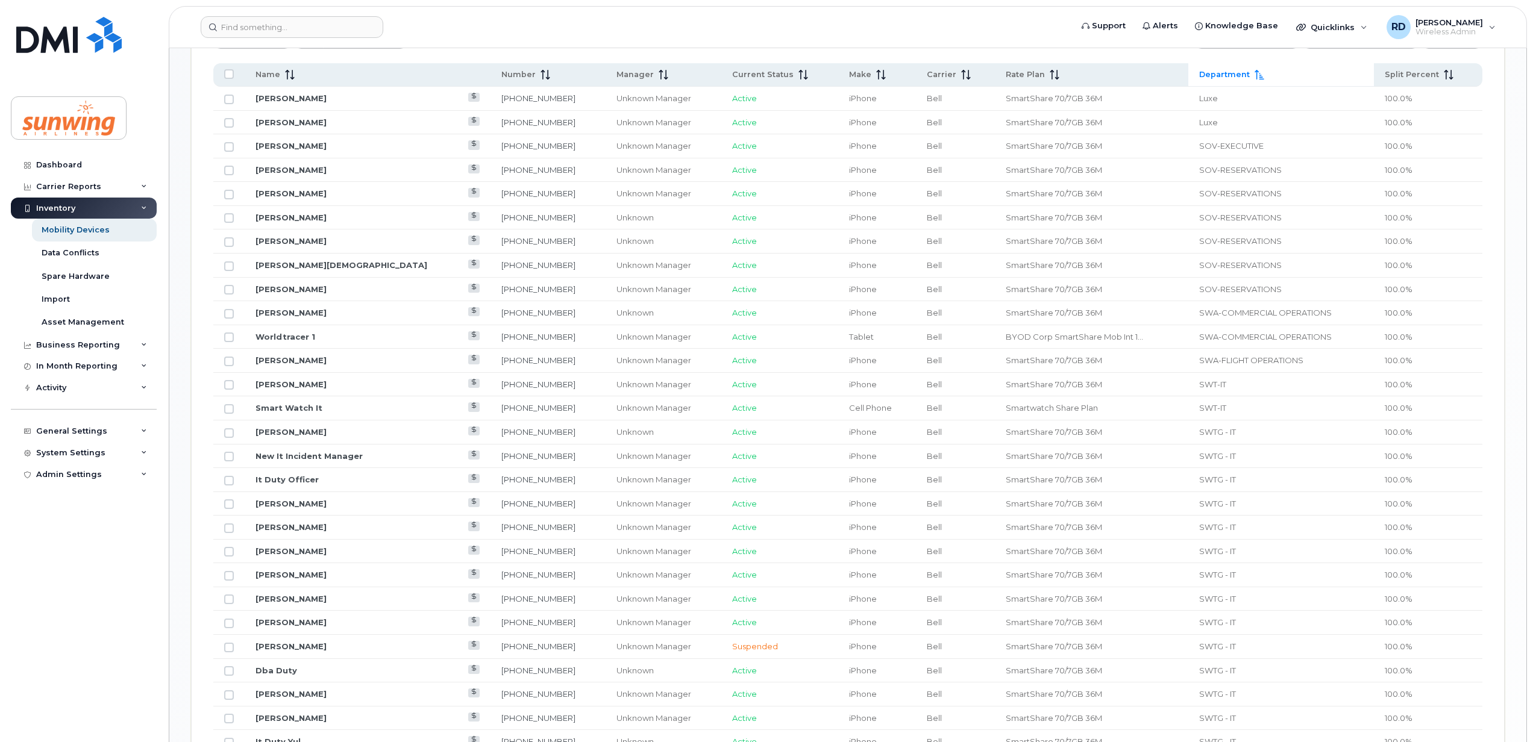
scroll to position [668, 0]
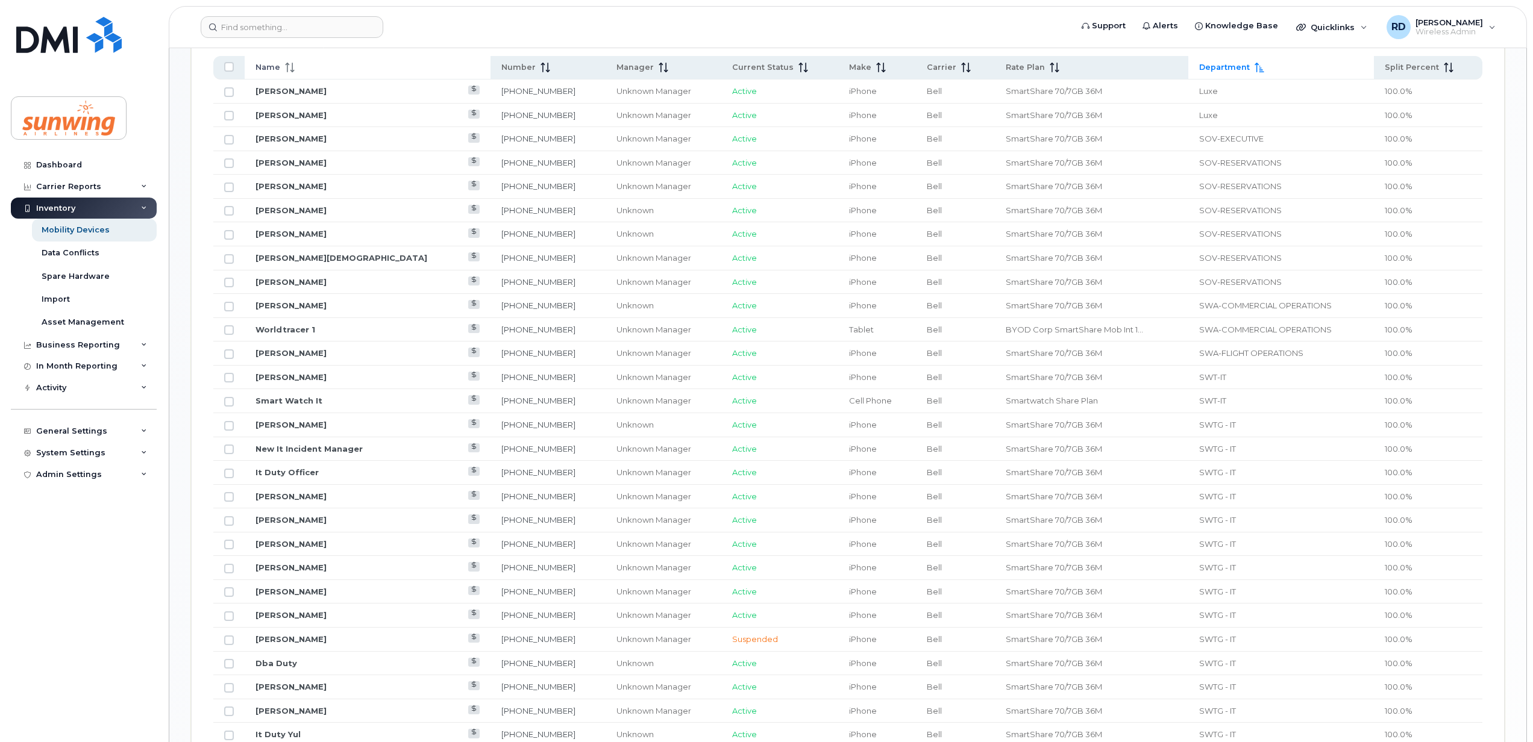
click at [293, 72] on icon at bounding box center [292, 71] width 4 height 2
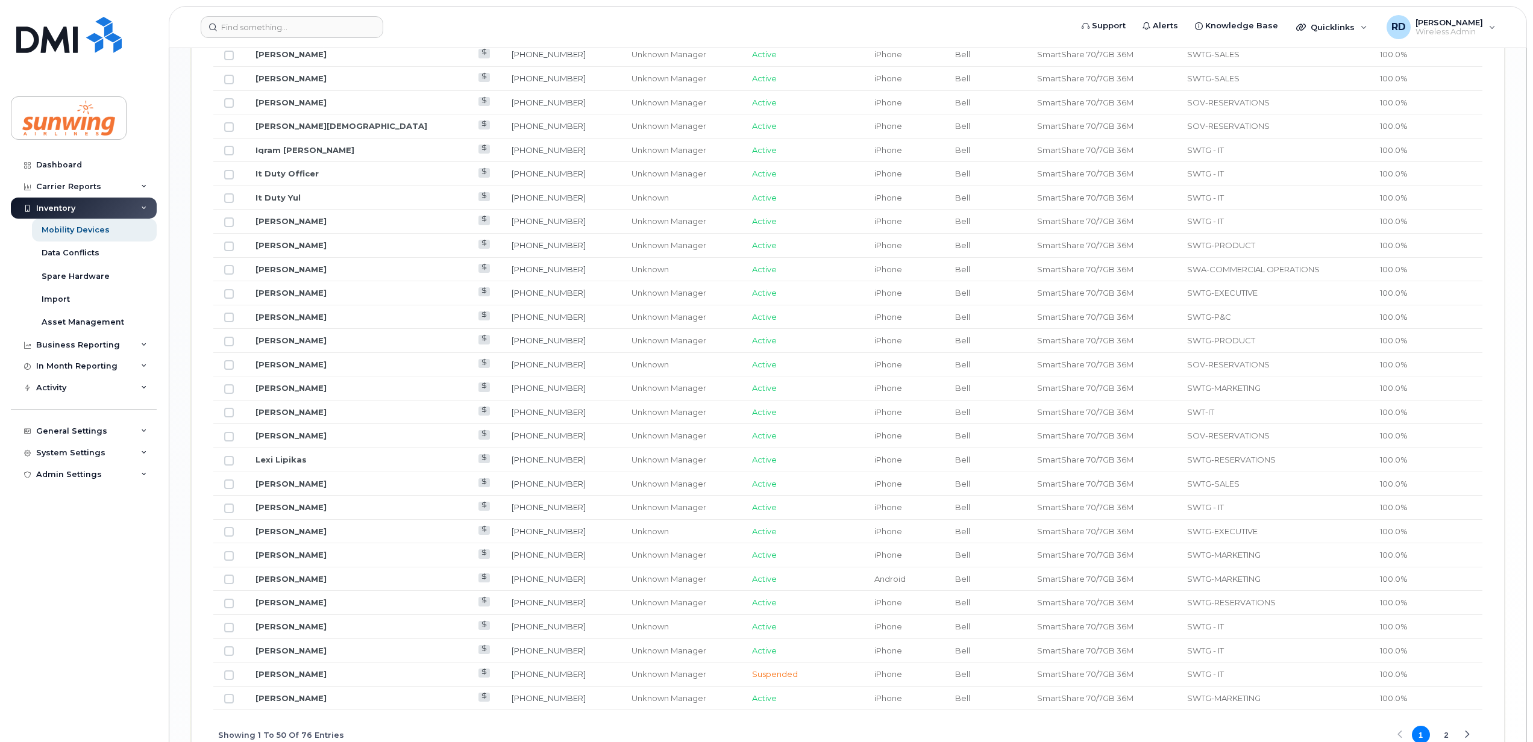
scroll to position [1319, 0]
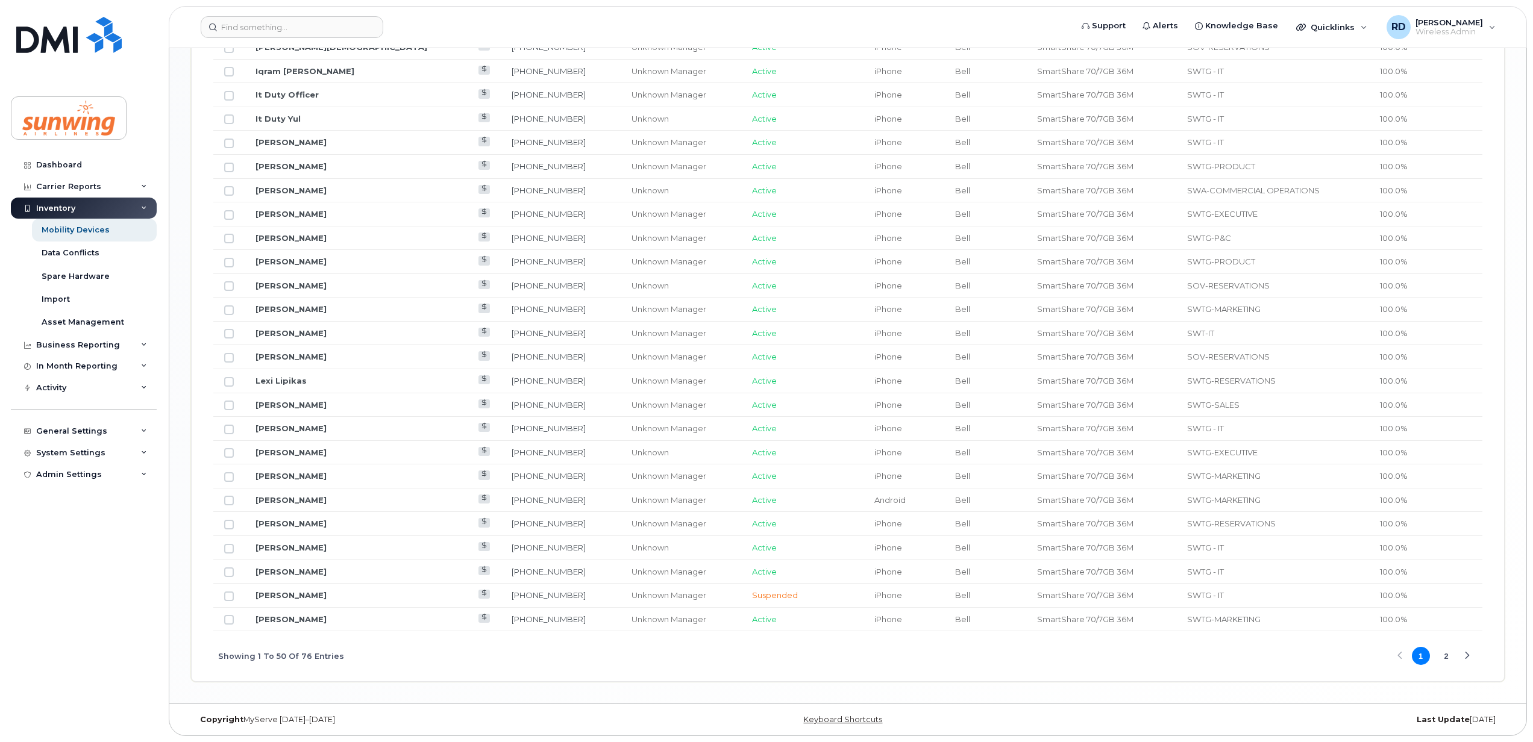
click at [1450, 654] on button "2" at bounding box center [1446, 656] width 18 height 18
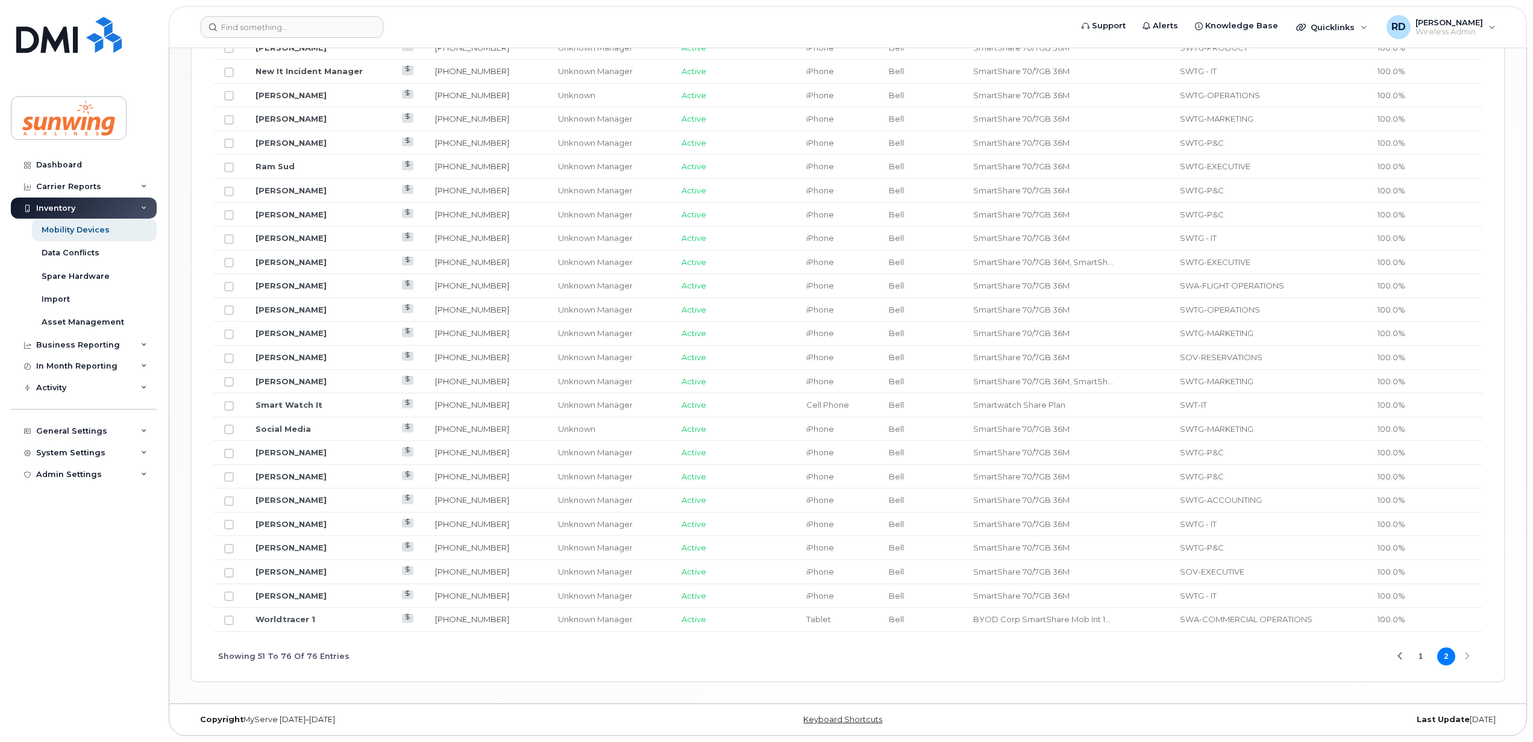
scroll to position [743, 0]
click at [285, 281] on link "Rocky Gopee" at bounding box center [290, 286] width 71 height 10
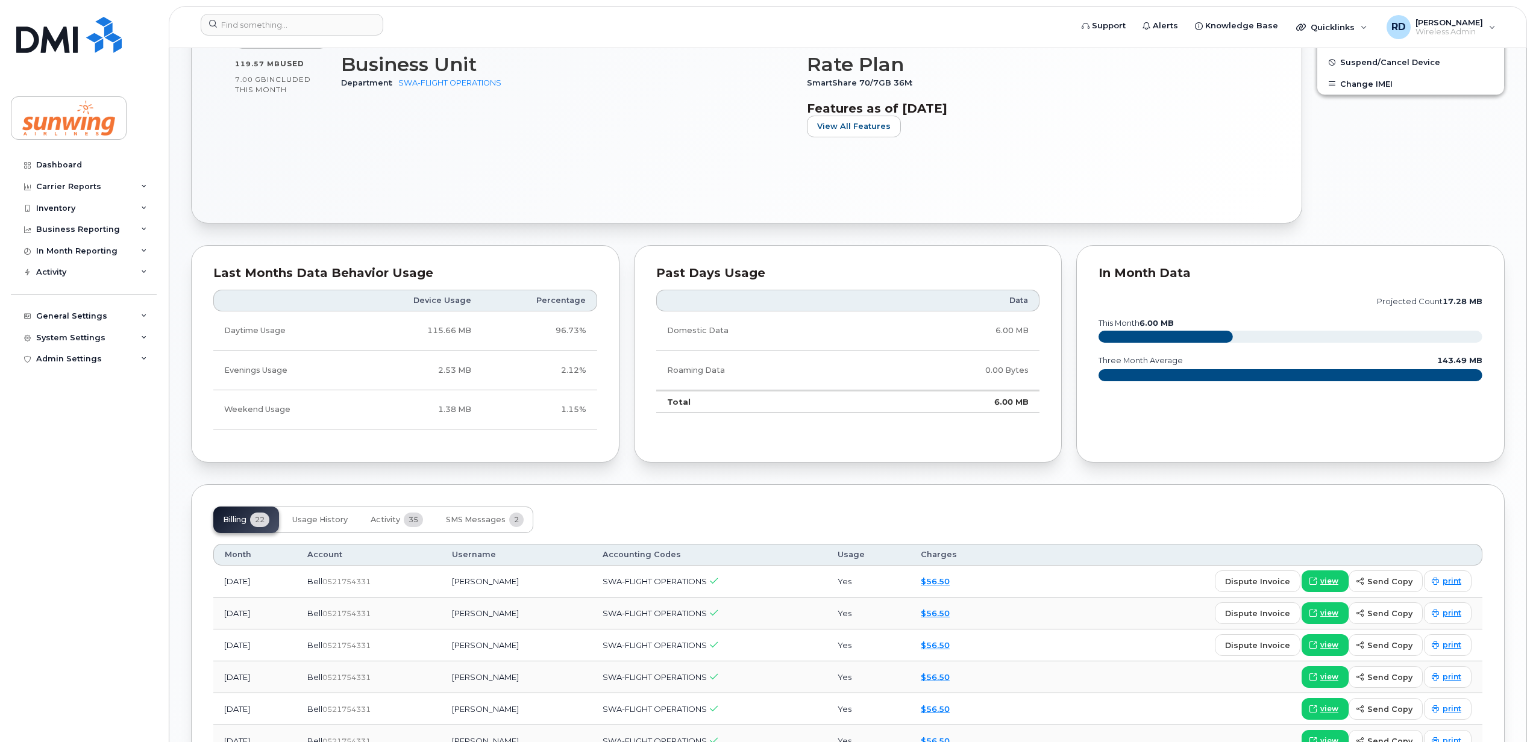
scroll to position [241, 0]
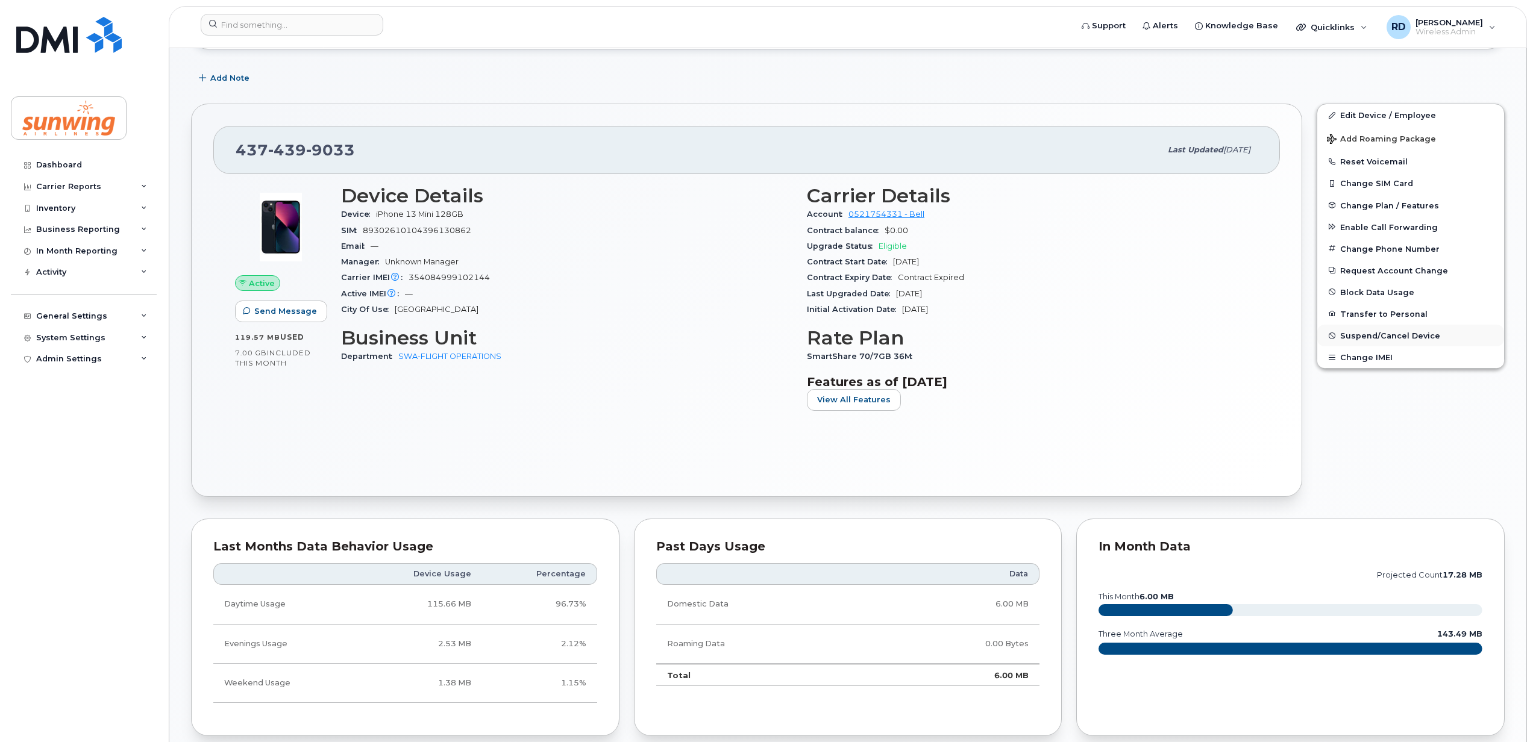
click at [1370, 337] on span "Suspend/Cancel Device" at bounding box center [1390, 335] width 100 height 9
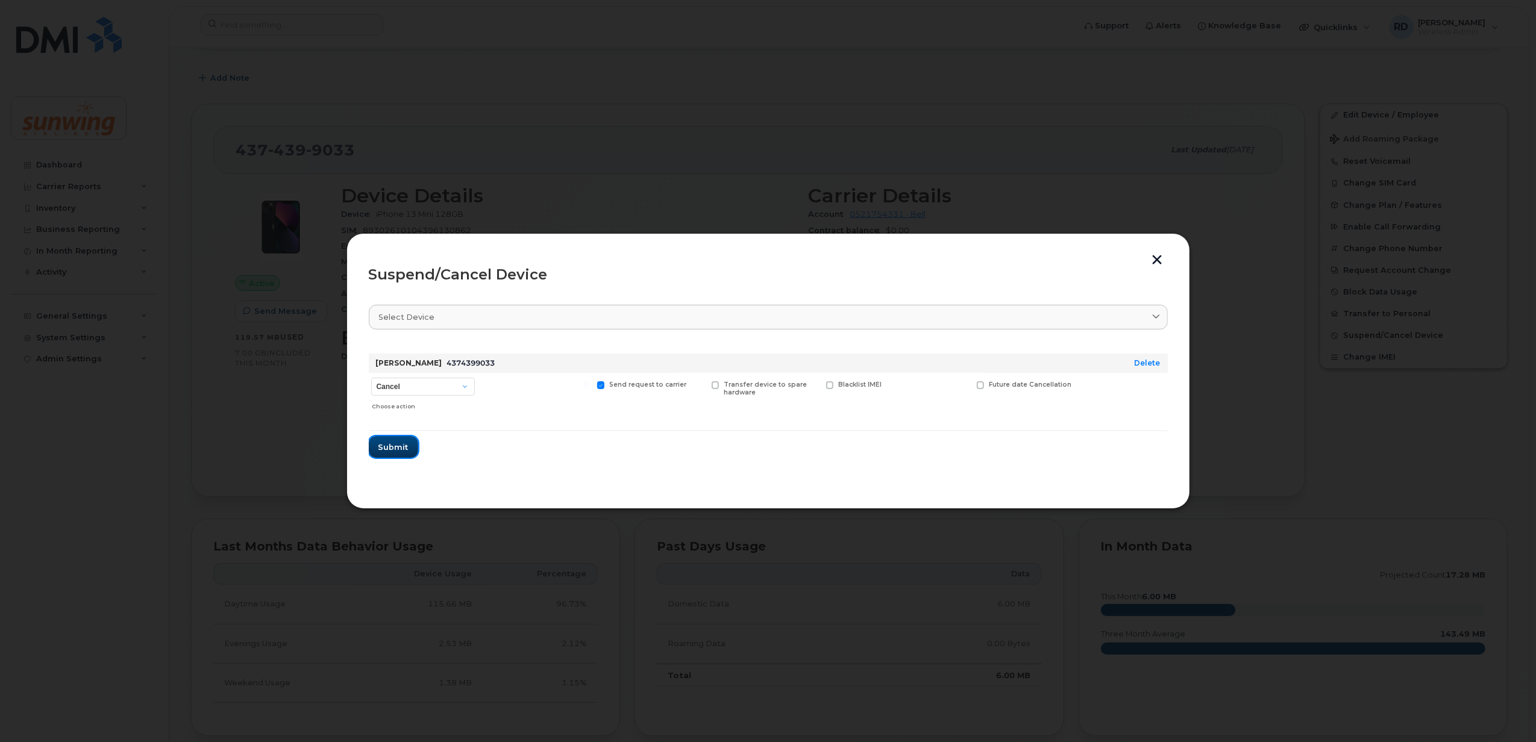
click at [400, 446] on span "Submit" at bounding box center [393, 447] width 30 height 11
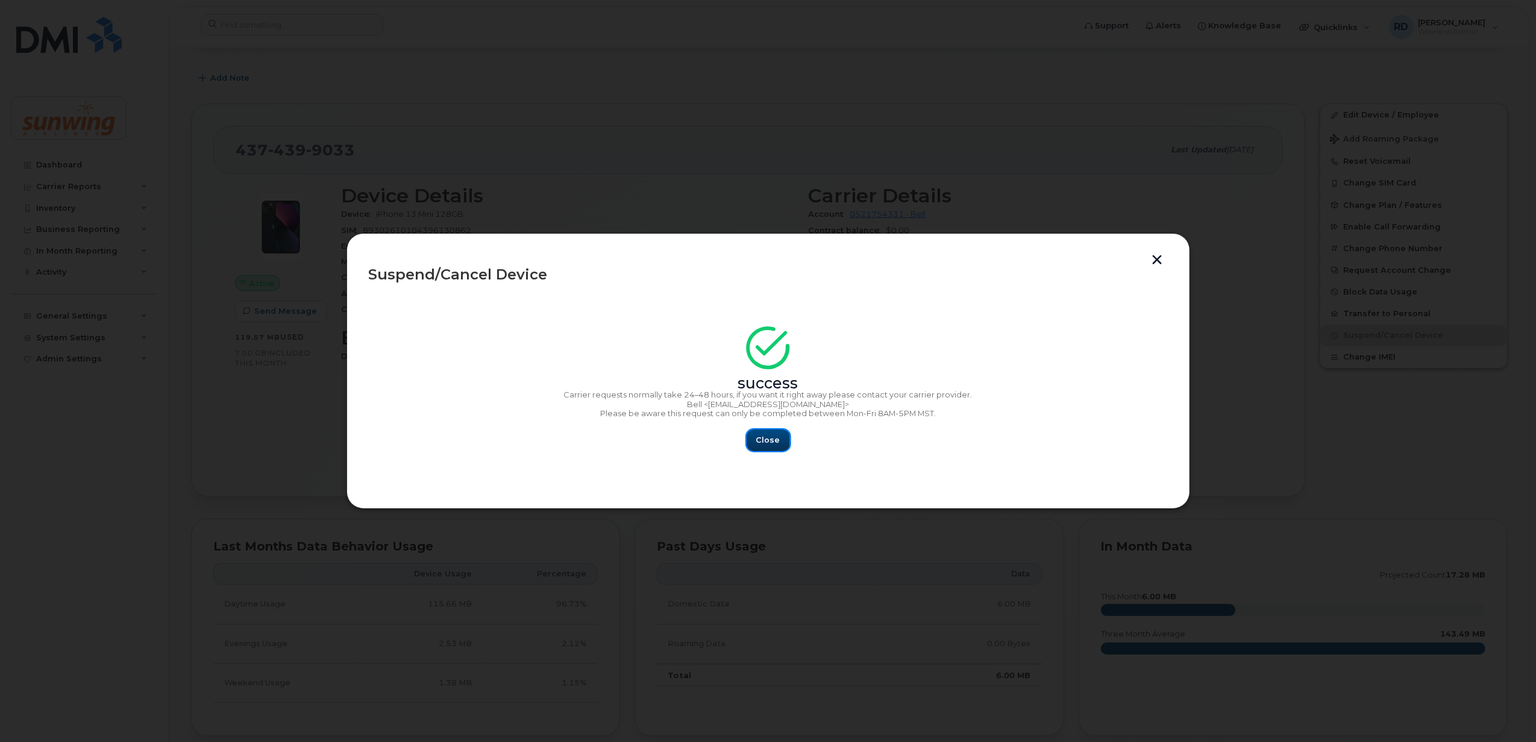
click at [772, 439] on span "Close" at bounding box center [768, 439] width 24 height 11
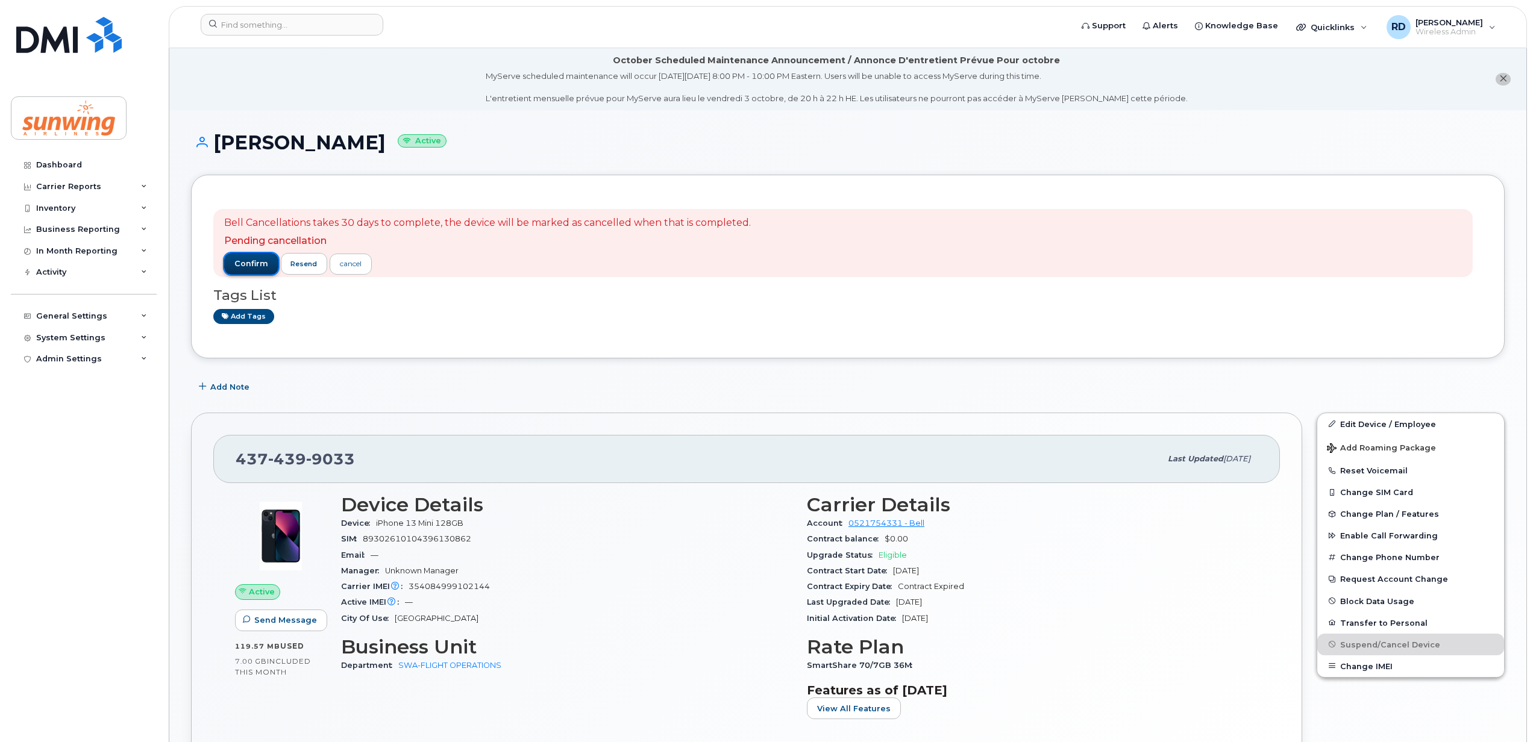
click at [254, 264] on span "confirm" at bounding box center [251, 263] width 34 height 11
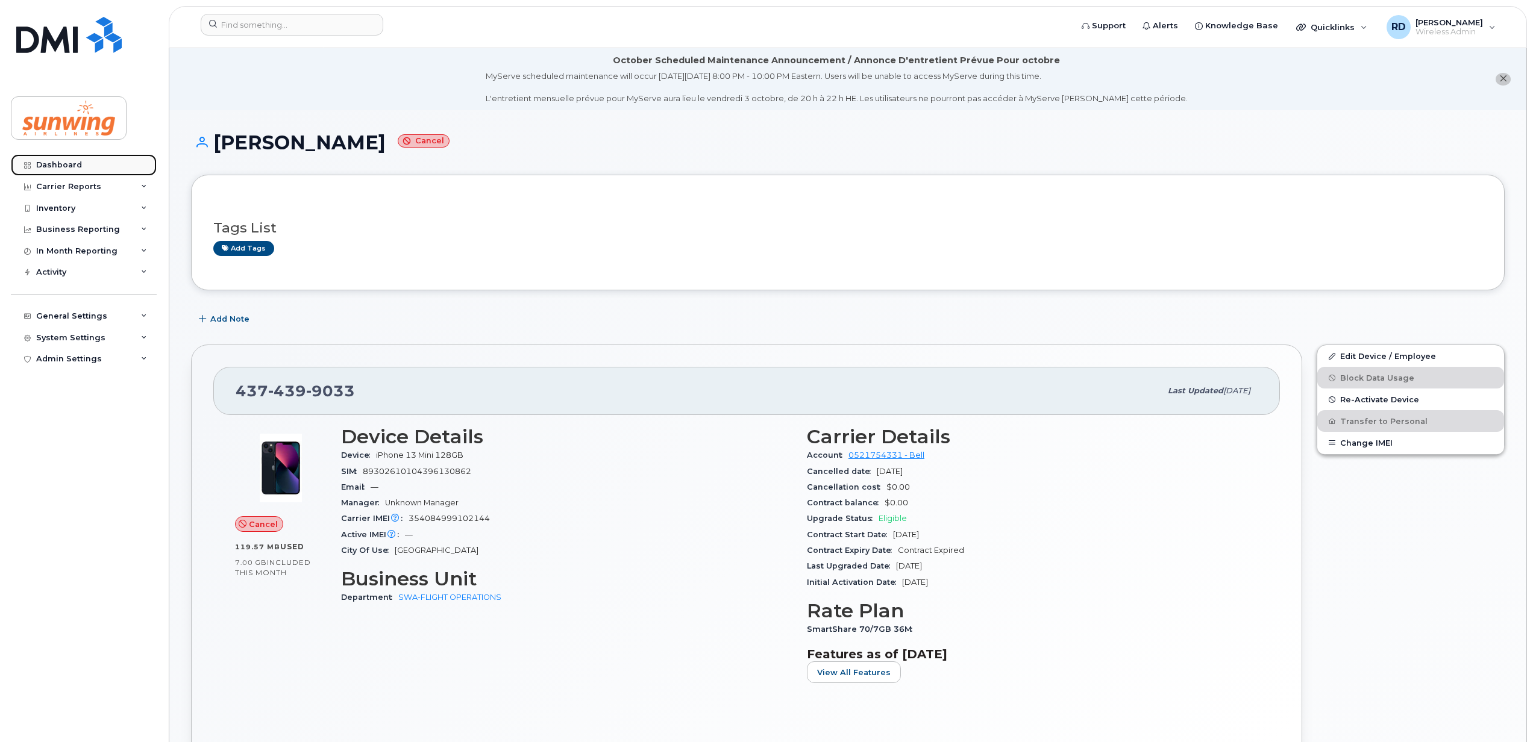
click at [67, 164] on div "Dashboard" at bounding box center [59, 165] width 46 height 10
